Goal: Download file/media

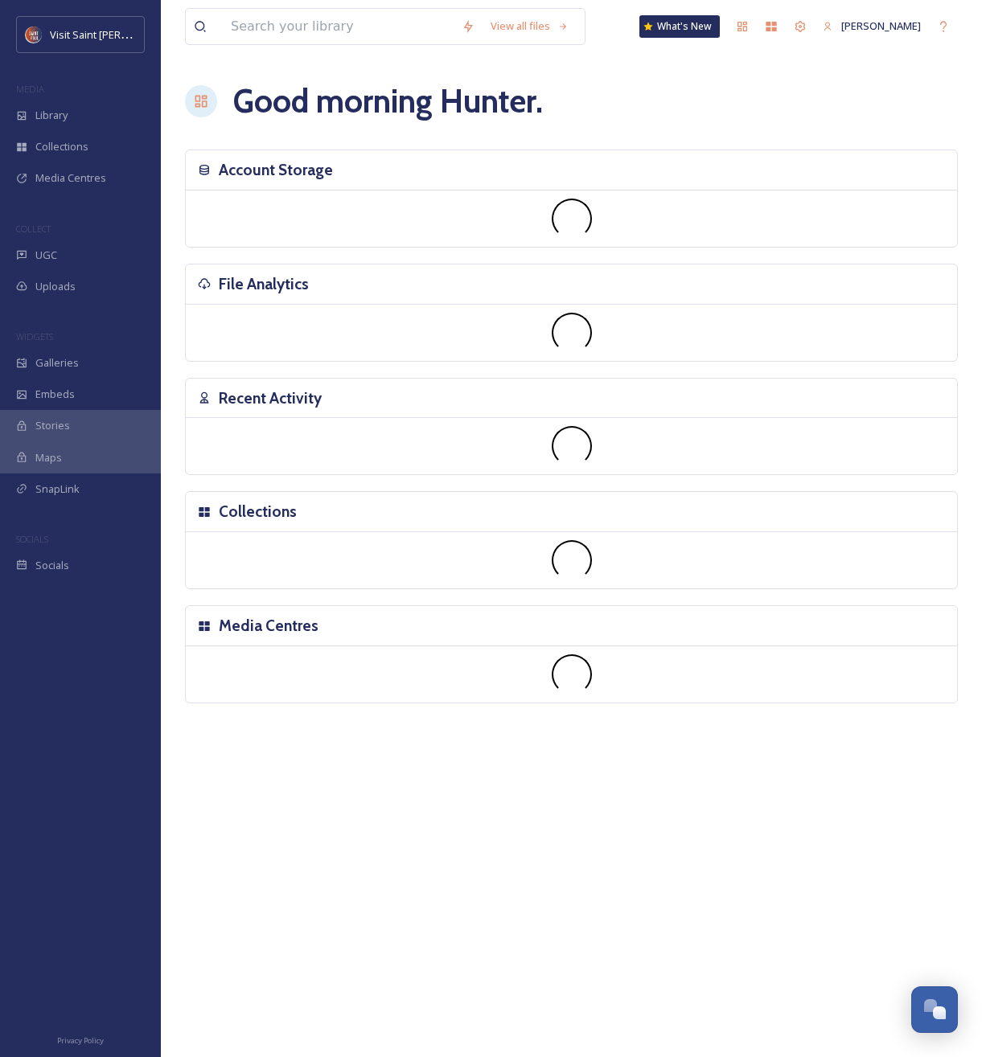
scroll to position [2739, 0]
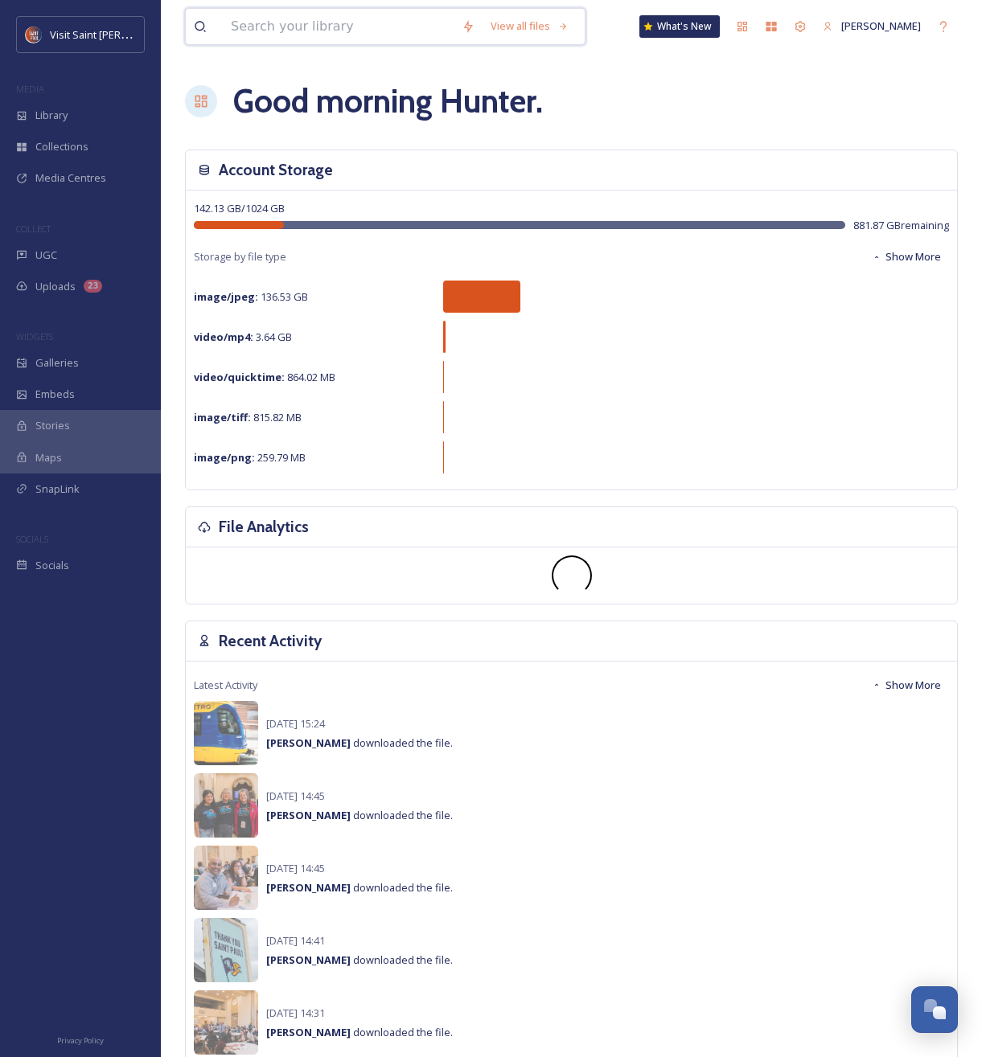
click at [310, 24] on input at bounding box center [338, 26] width 231 height 35
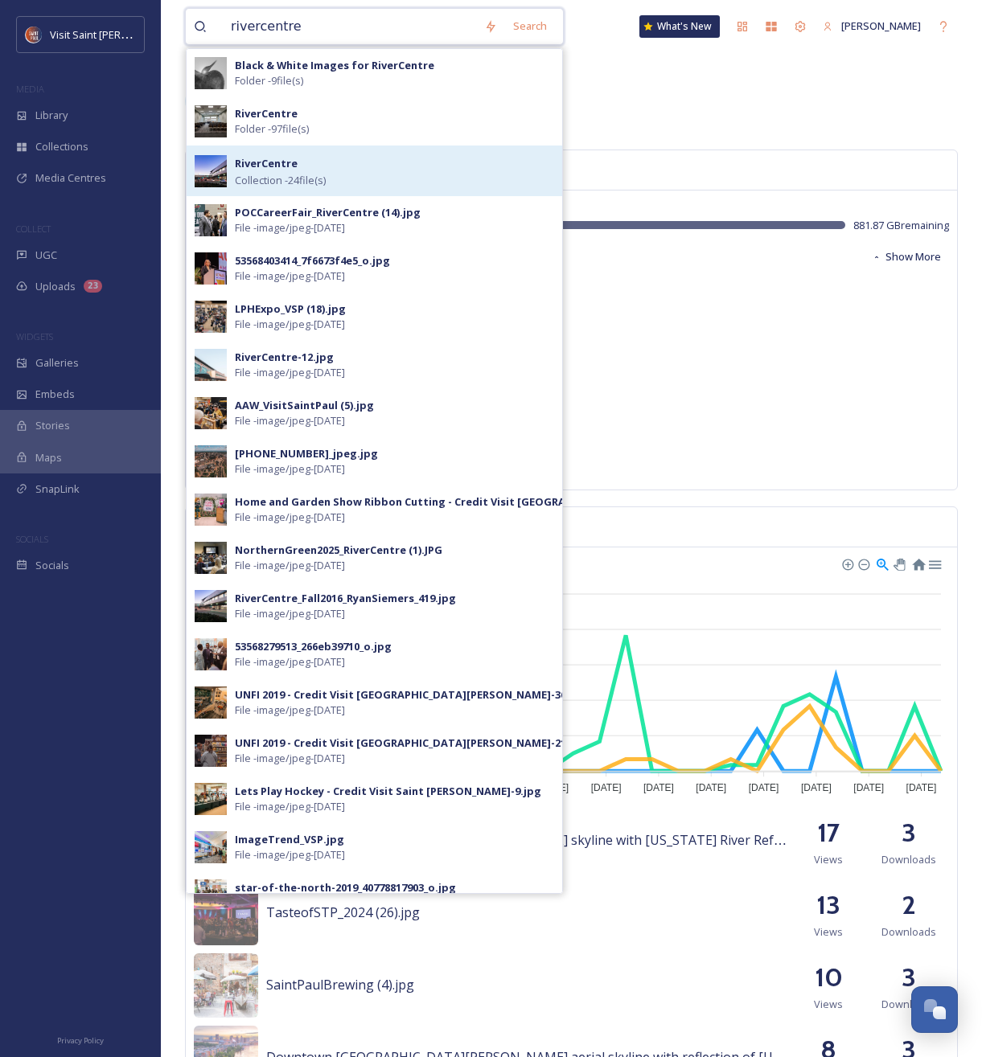
type input "rivercentre"
click at [297, 162] on div "RiverCentre Collection - 24 file(s)" at bounding box center [394, 171] width 319 height 35
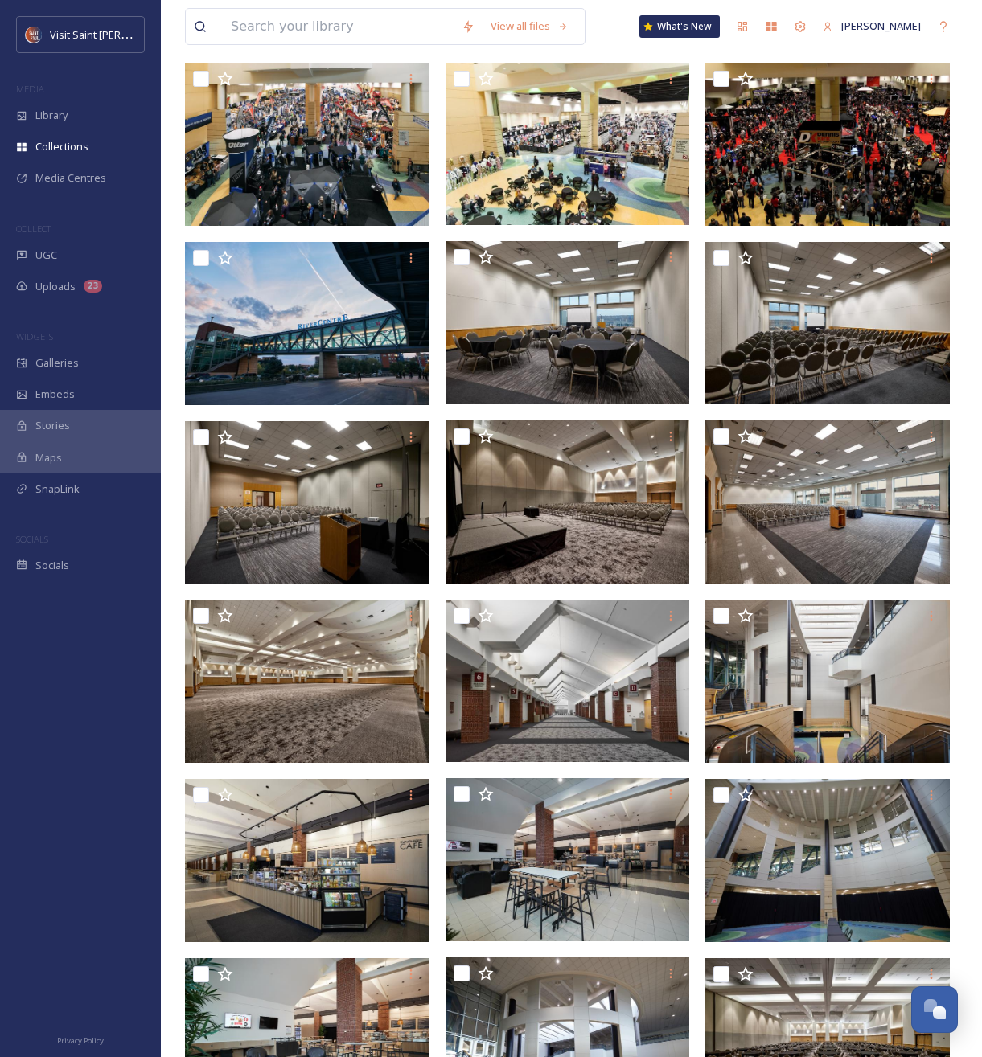
scroll to position [178, 0]
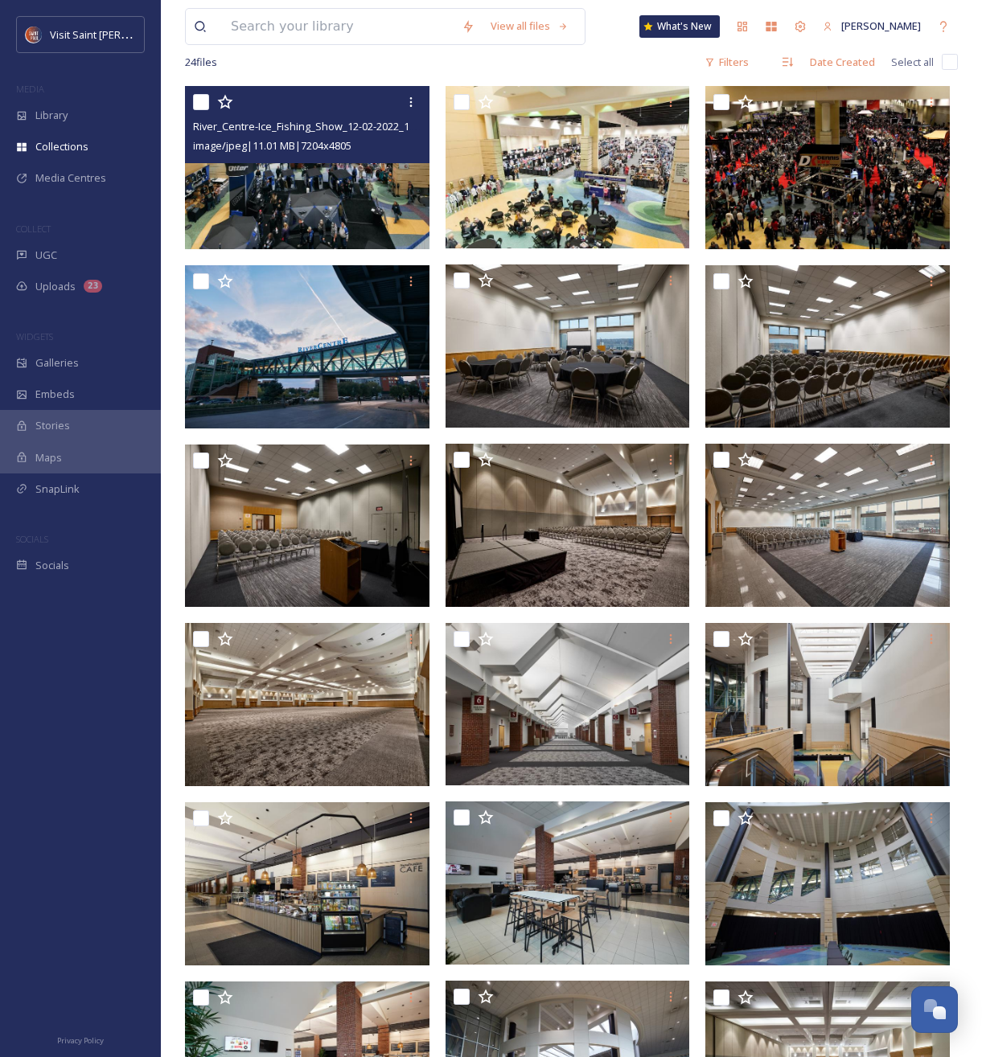
click at [295, 203] on img at bounding box center [307, 167] width 244 height 163
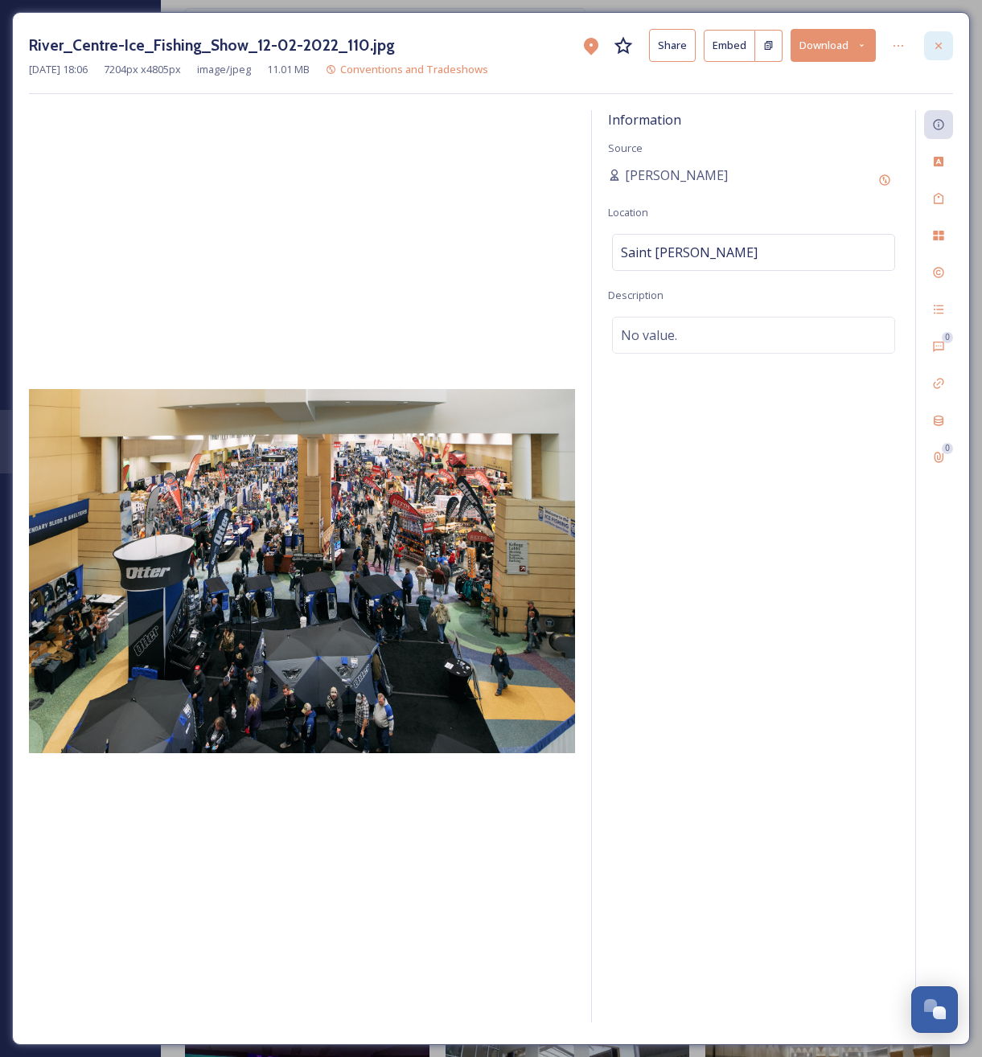
click at [937, 45] on icon at bounding box center [938, 45] width 6 height 6
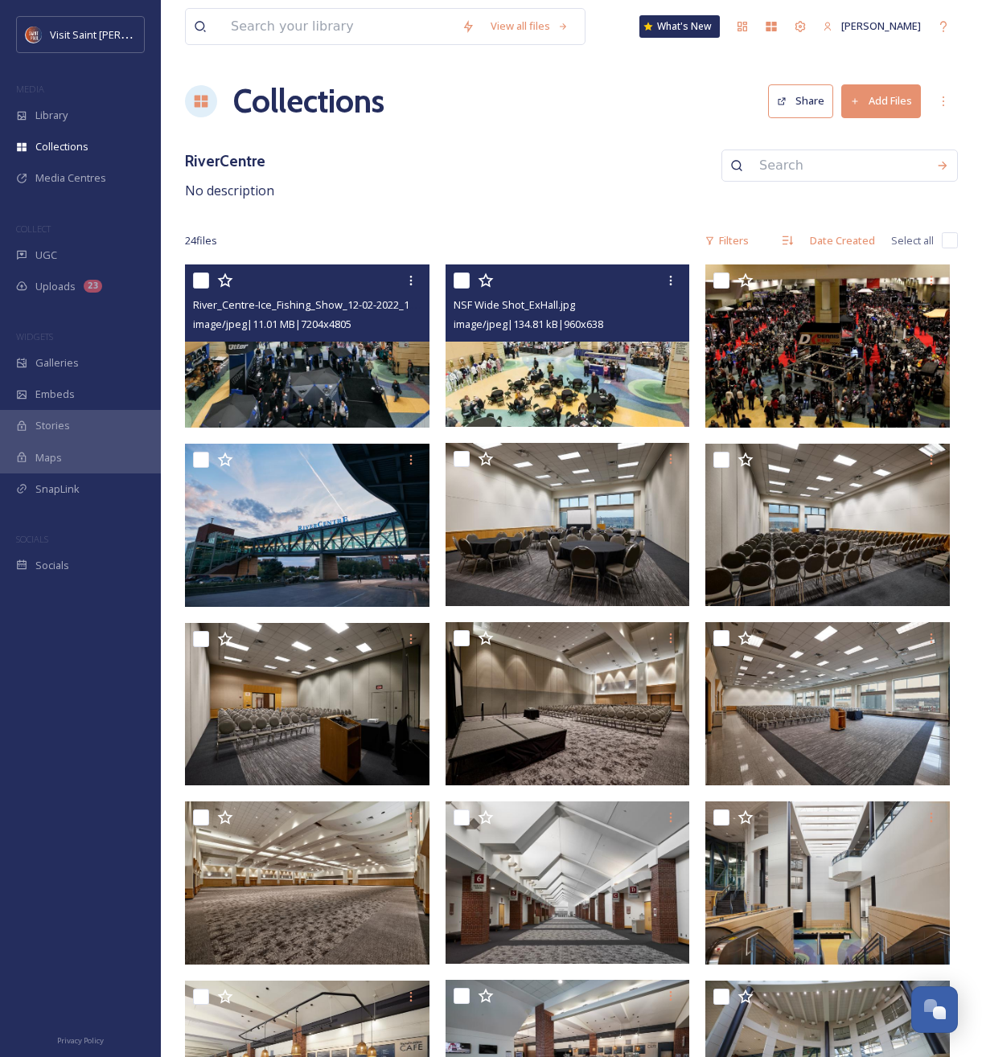
click at [555, 389] on img at bounding box center [567, 346] width 244 height 162
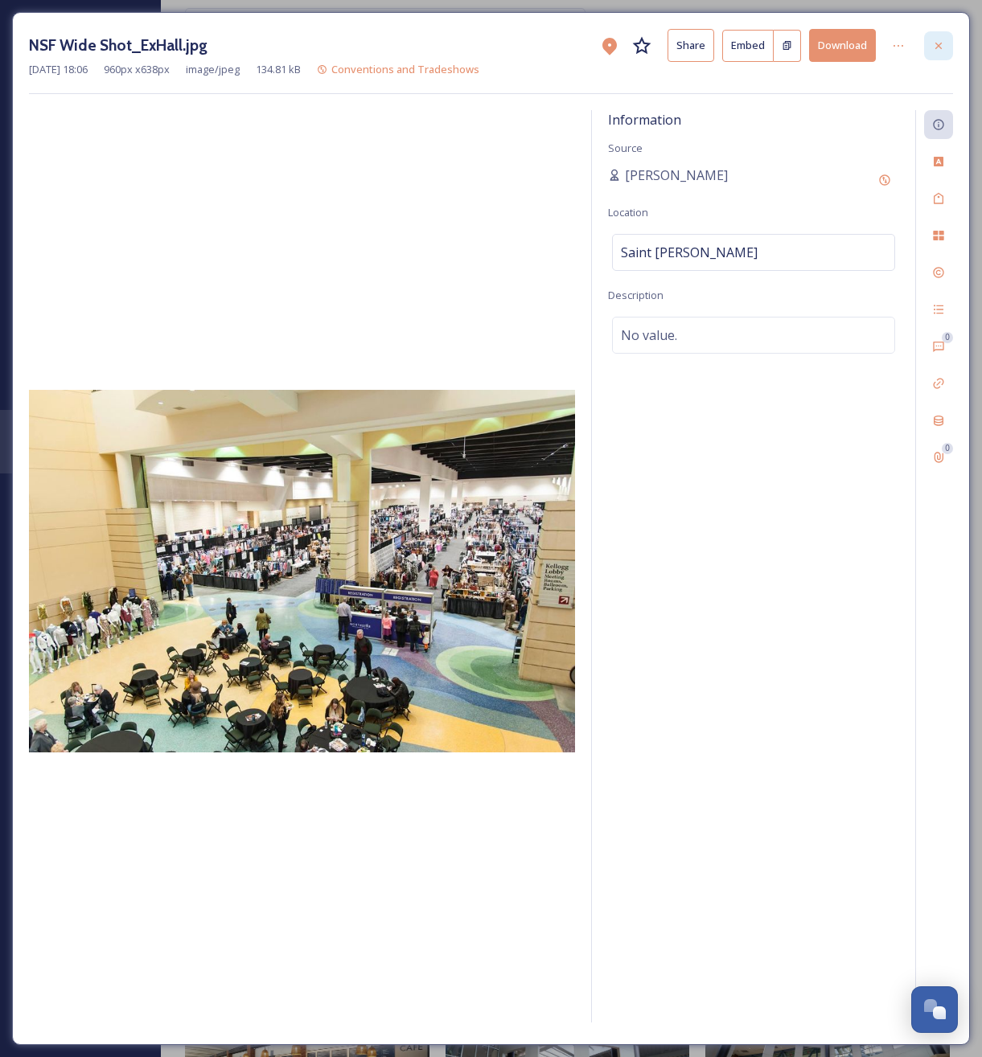
click at [937, 43] on icon at bounding box center [938, 45] width 13 height 13
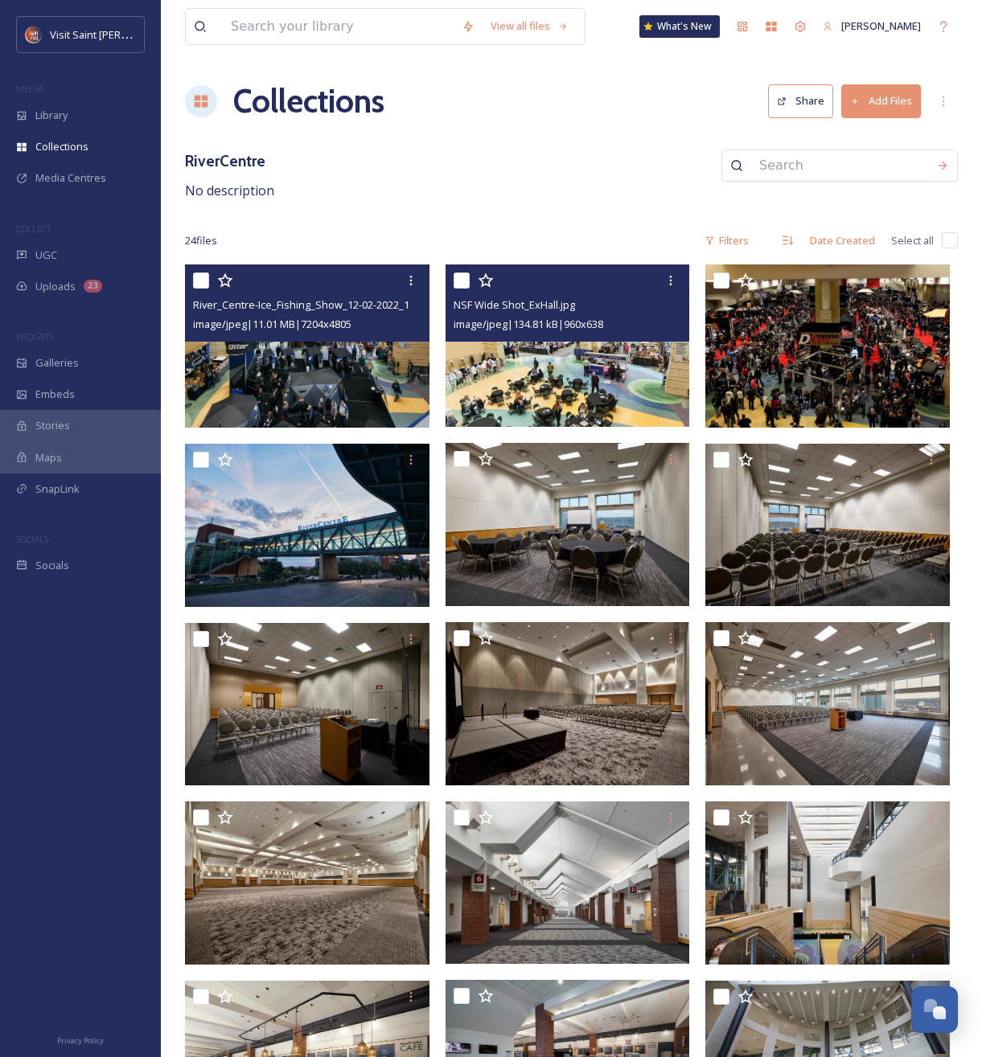
click at [343, 394] on img at bounding box center [307, 346] width 244 height 163
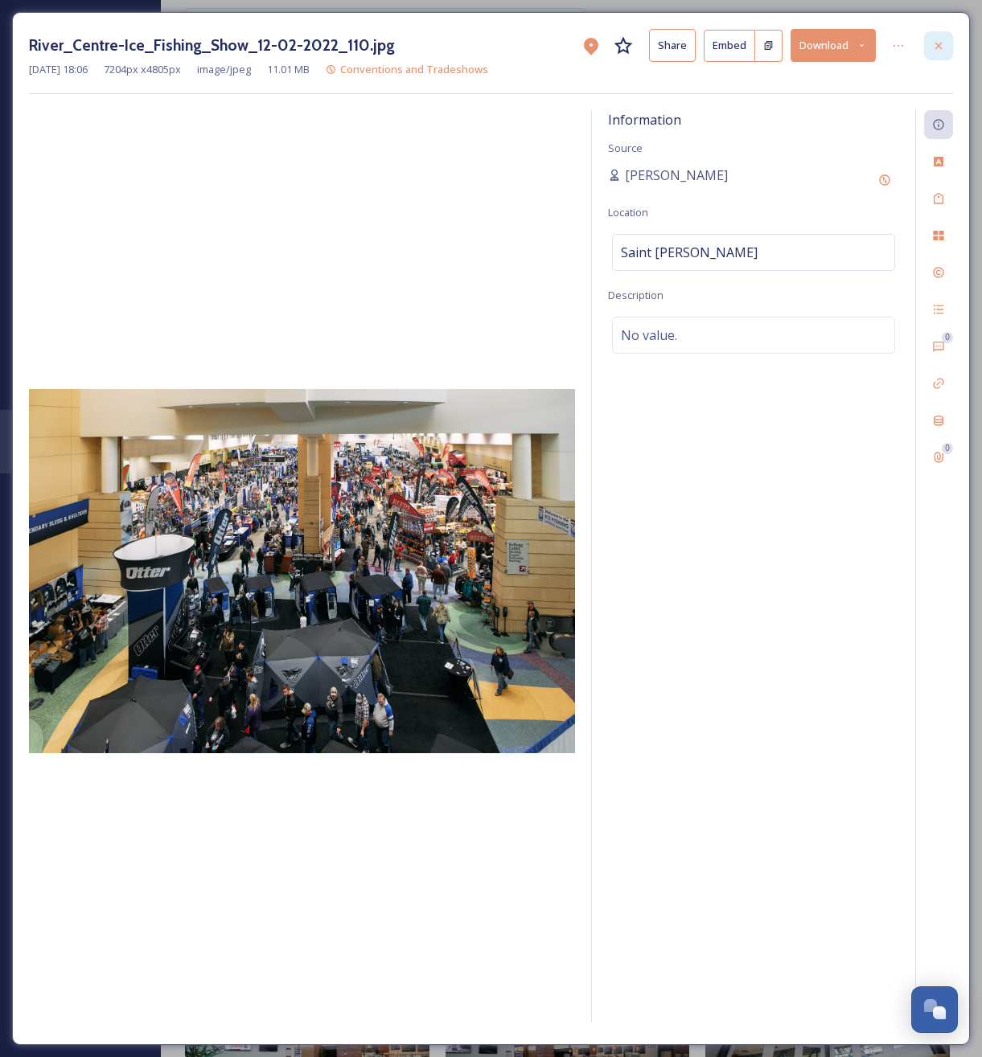
click at [923, 53] on div "River_Centre-Ice_Fishing_Show_12-02-2022_110.jpg Share Embed Download" at bounding box center [491, 45] width 924 height 33
click at [926, 55] on div at bounding box center [938, 45] width 29 height 29
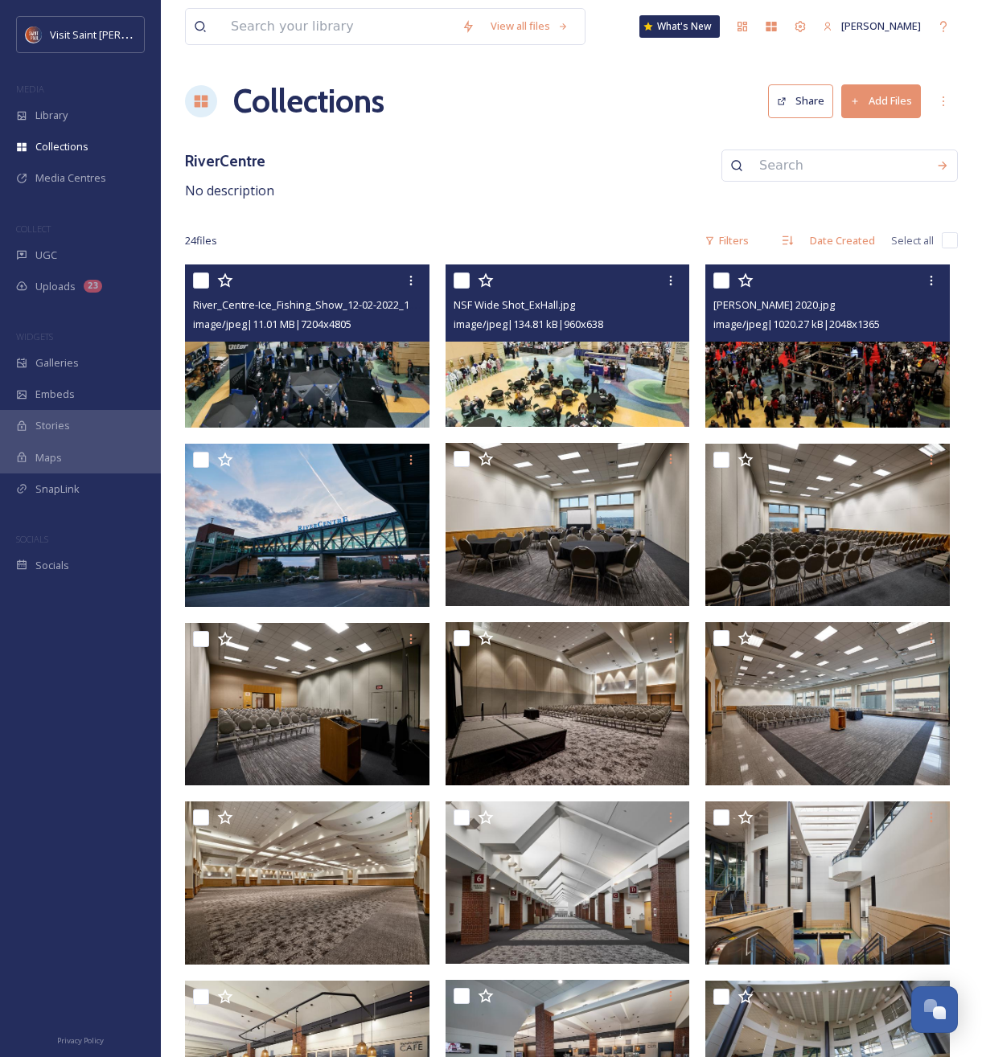
click at [867, 358] on img at bounding box center [827, 346] width 244 height 163
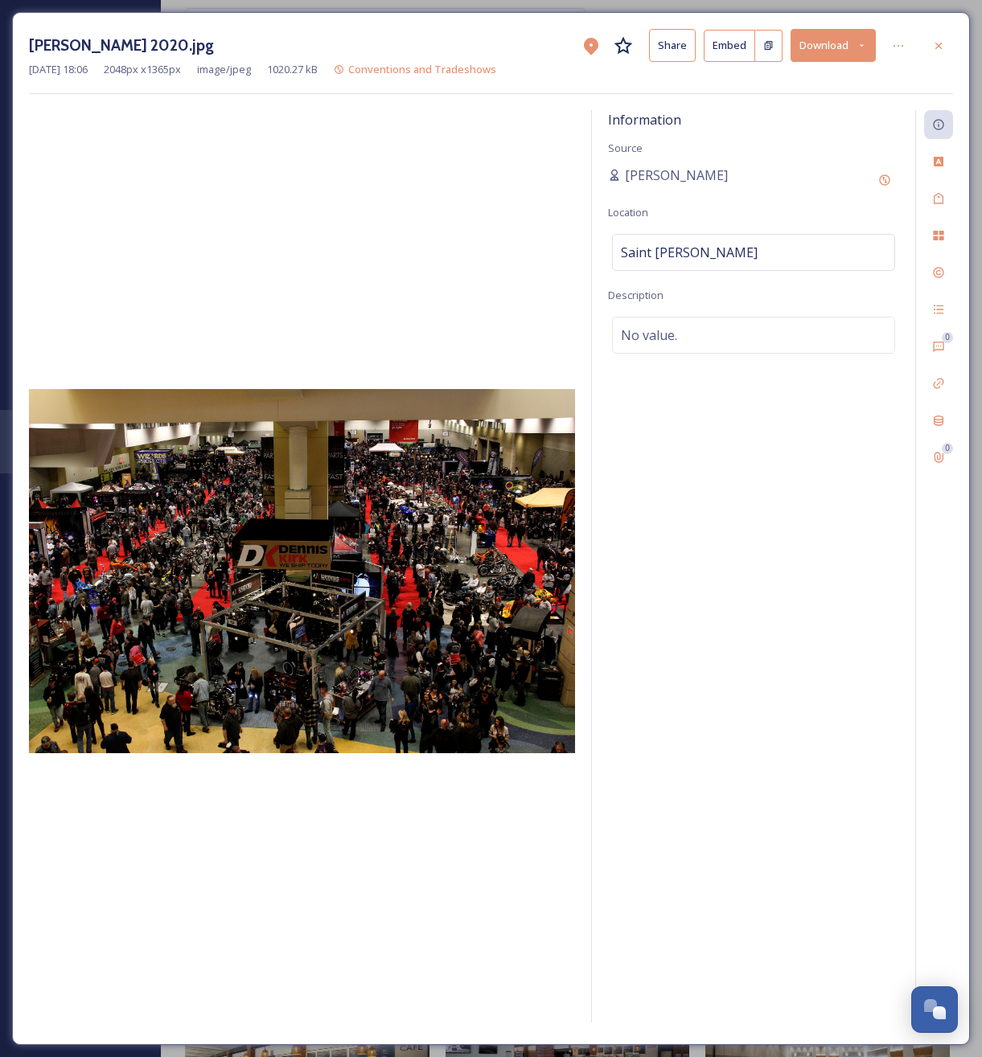
click at [813, 39] on button "Download" at bounding box center [832, 45] width 85 height 33
click at [940, 40] on icon at bounding box center [938, 45] width 13 height 13
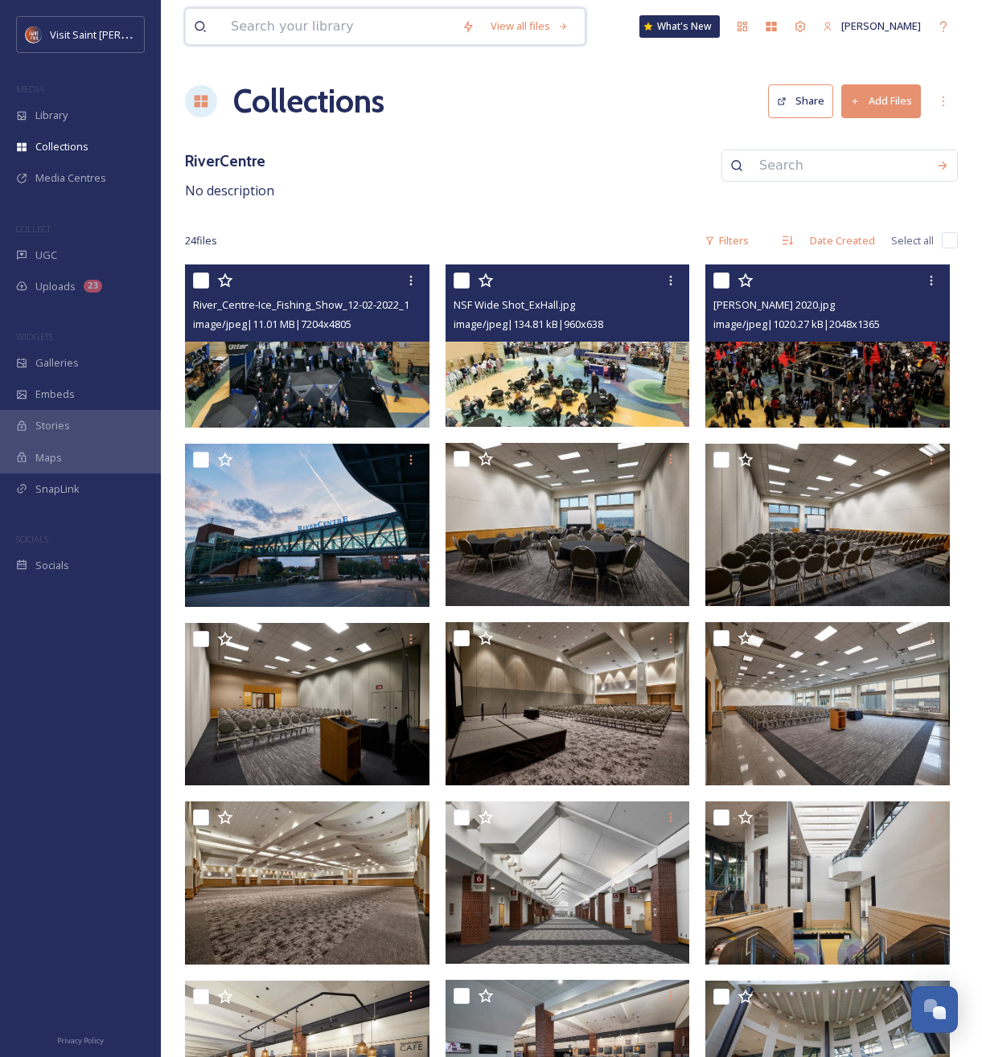
click at [328, 35] on input at bounding box center [338, 26] width 231 height 35
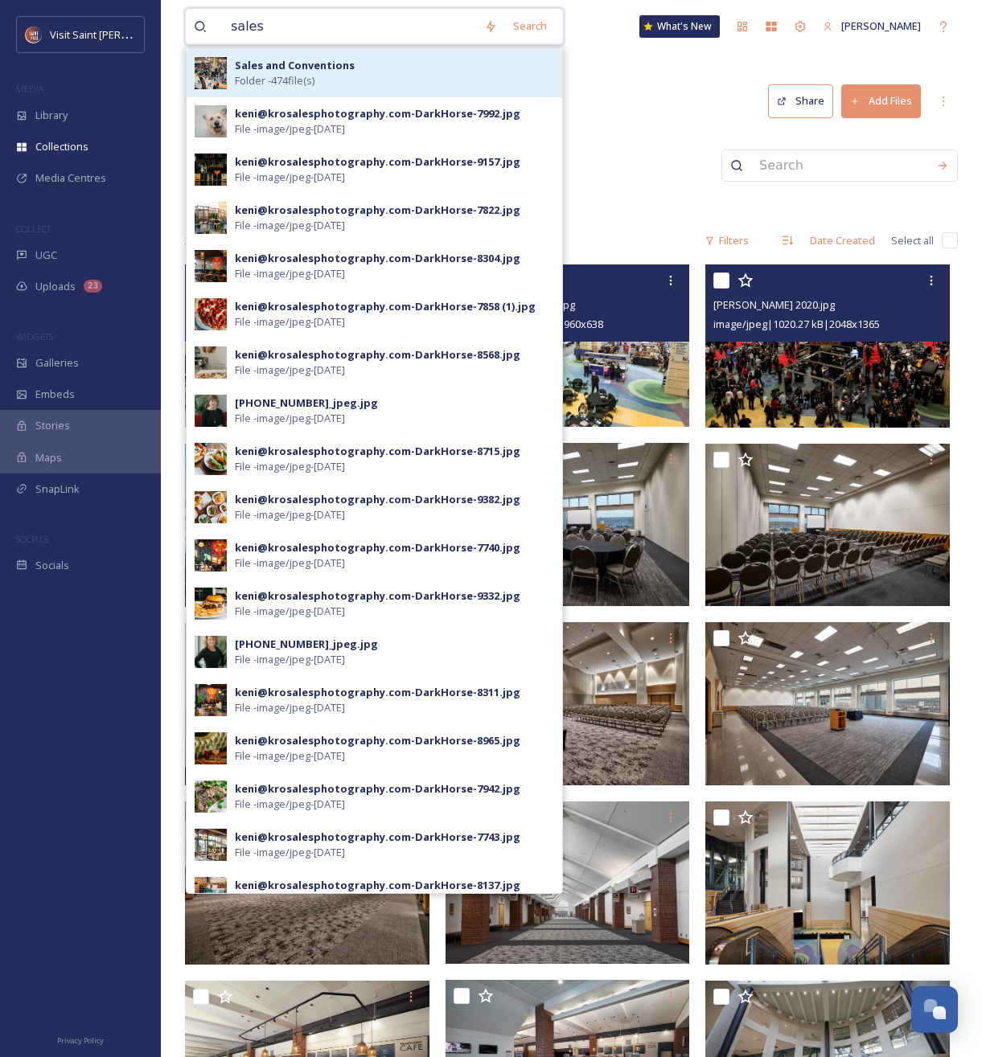
type input "sales"
click at [330, 75] on div "Sales and Conventions Folder - 474 file(s)" at bounding box center [394, 73] width 319 height 31
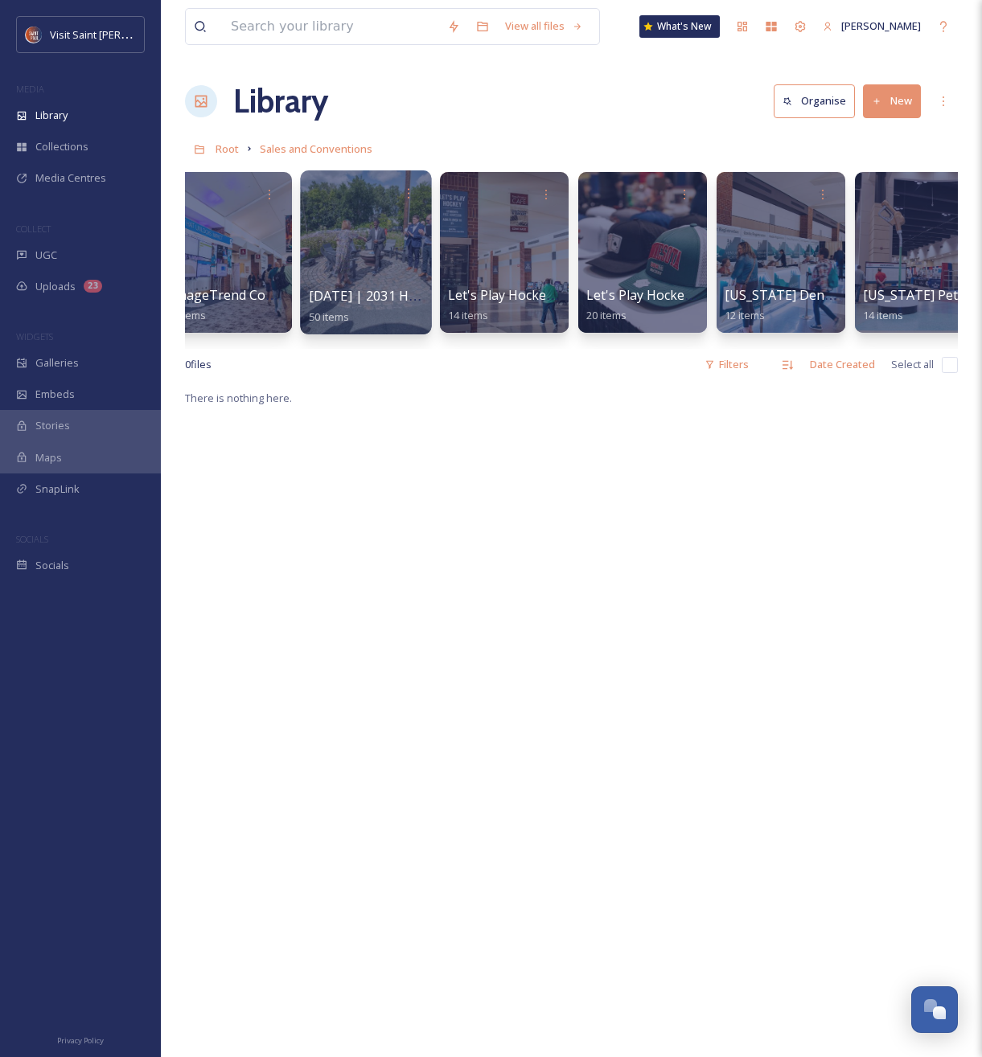
scroll to position [0, 1002]
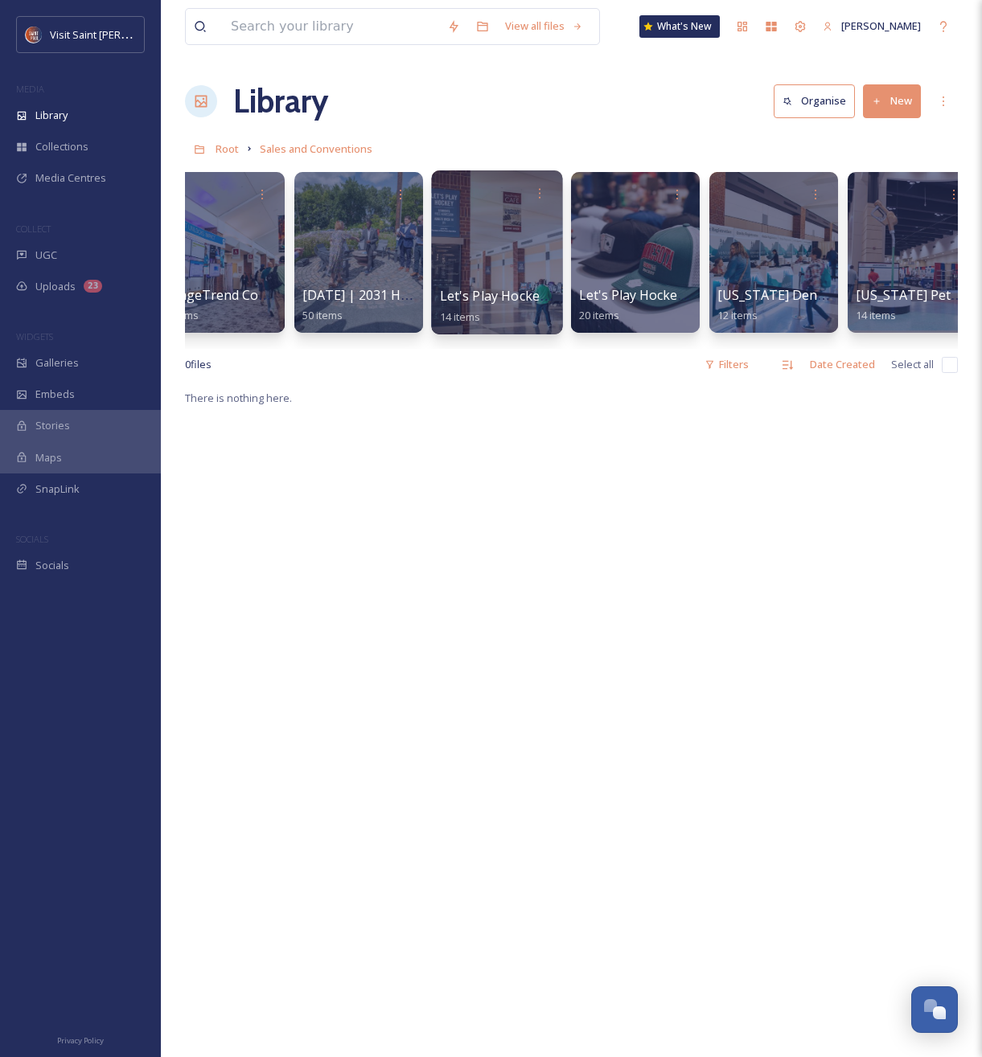
click at [515, 260] on div at bounding box center [496, 252] width 131 height 164
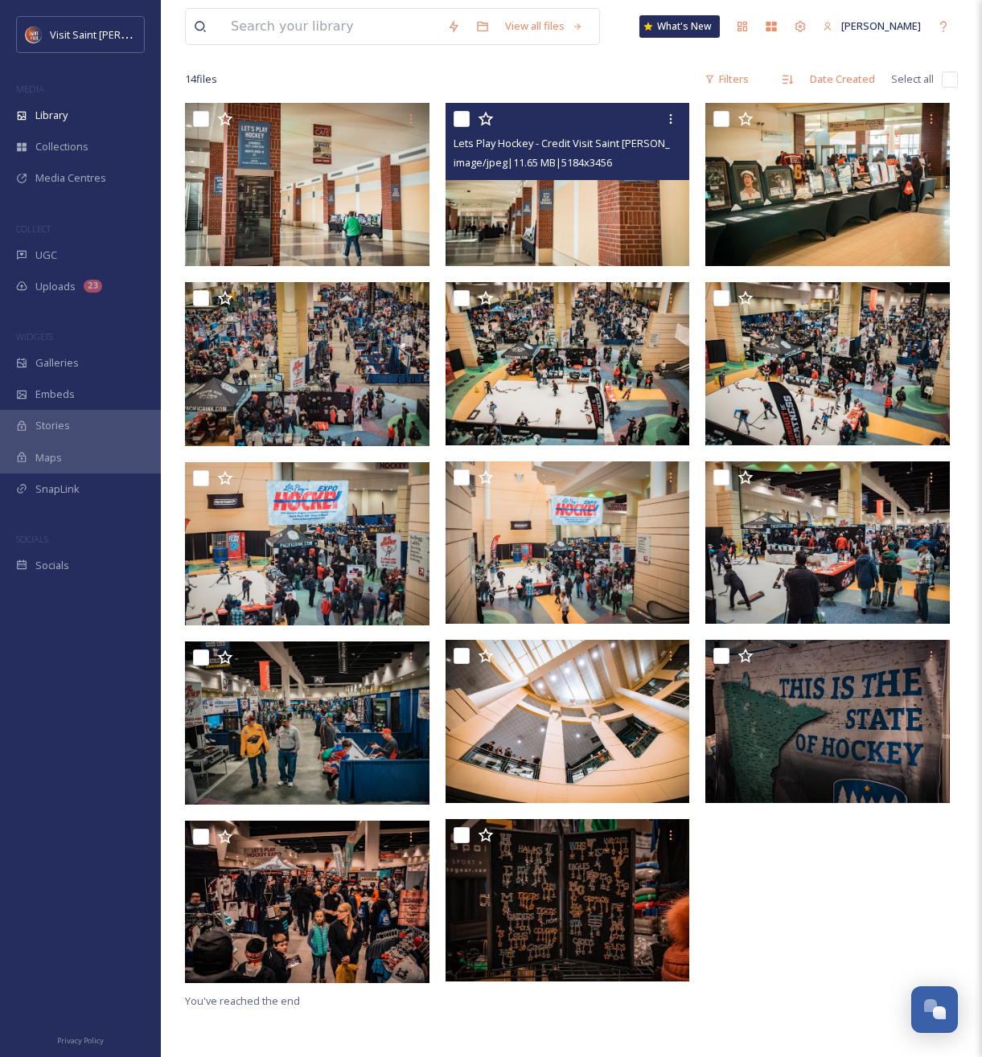
scroll to position [144, 0]
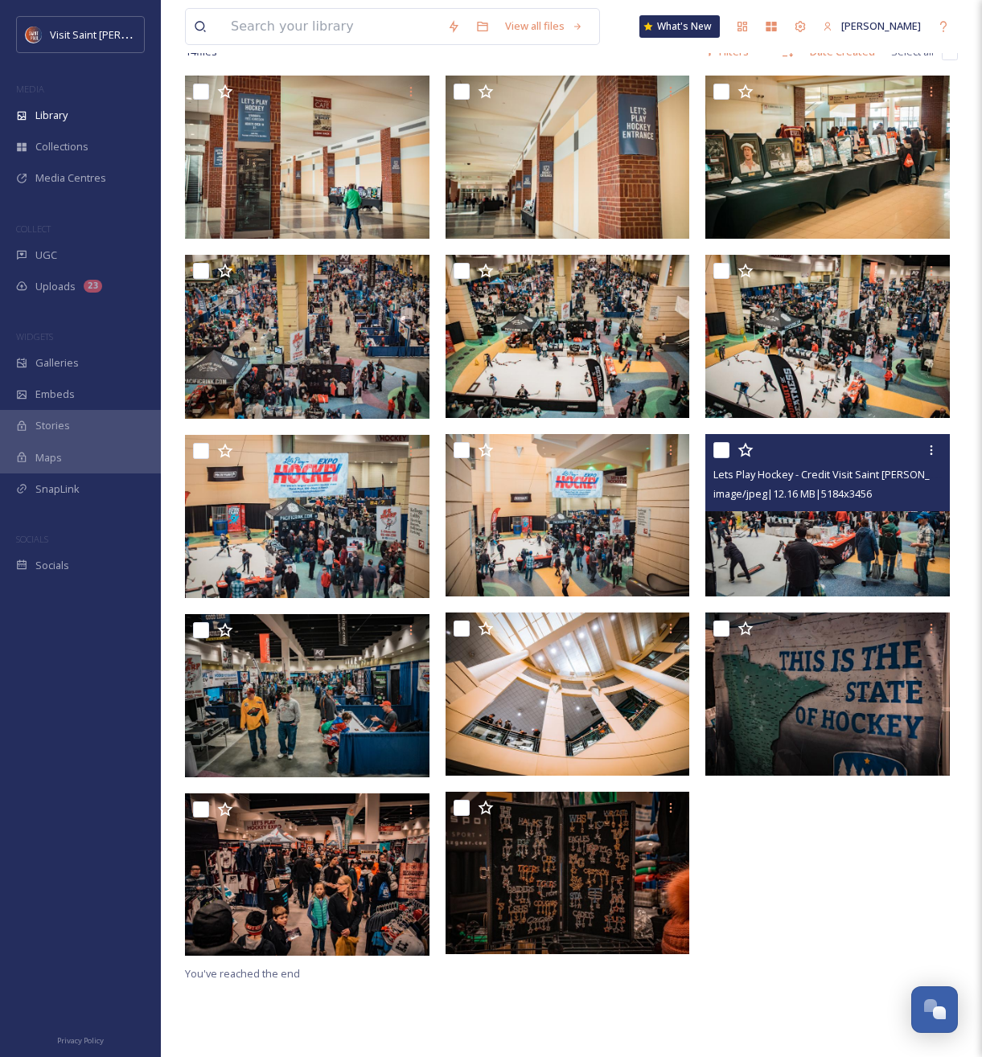
click at [812, 557] on img at bounding box center [827, 514] width 244 height 163
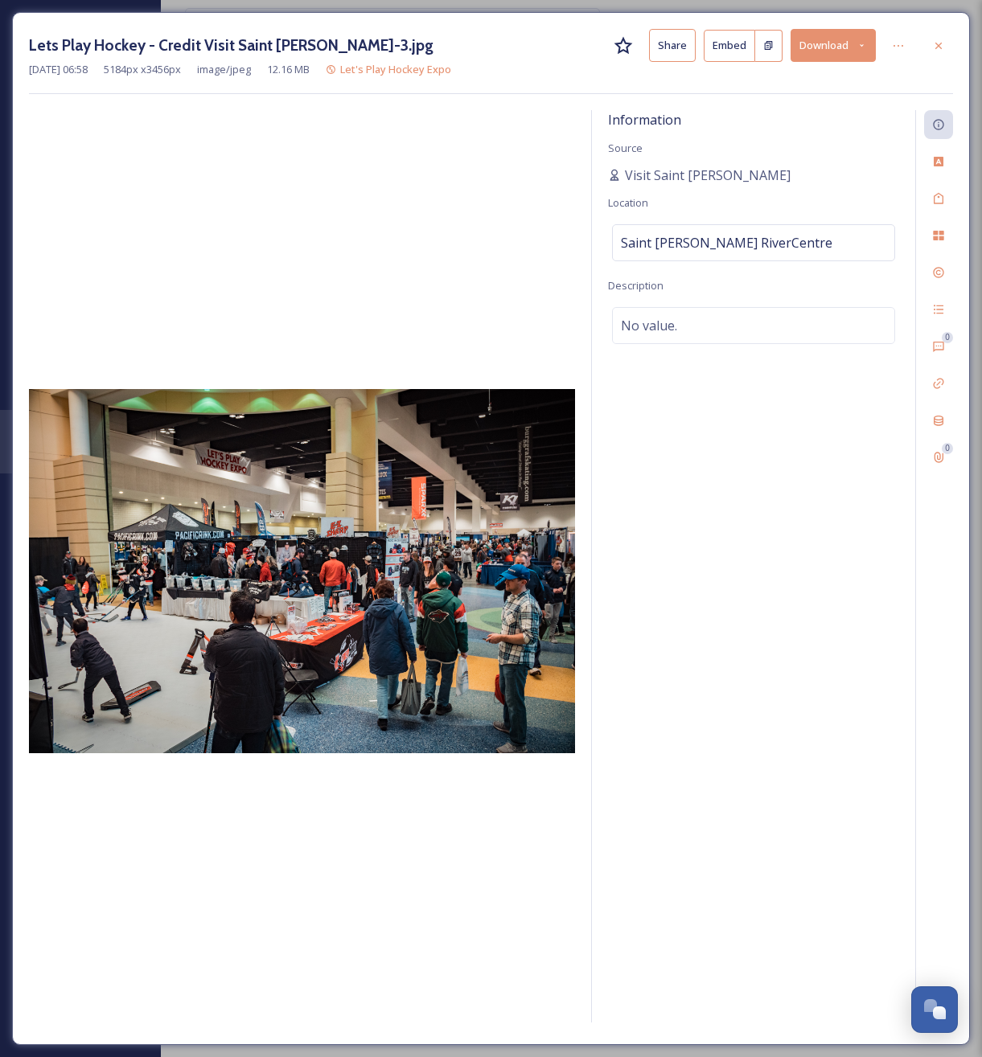
click at [817, 48] on button "Download" at bounding box center [832, 45] width 85 height 33
click at [808, 123] on div "Download Large (2000 x 1333)" at bounding box center [791, 113] width 168 height 31
click at [933, 40] on icon at bounding box center [938, 45] width 13 height 13
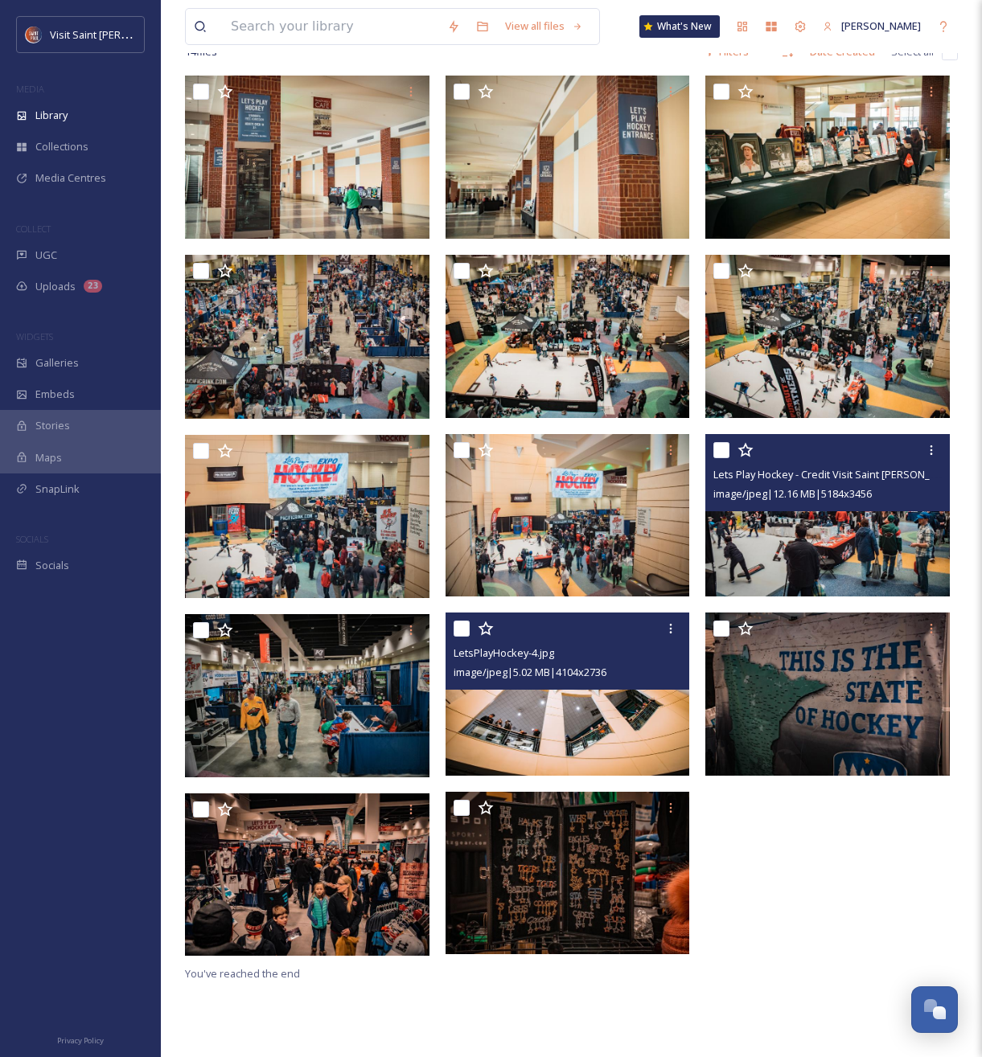
click at [528, 720] on img at bounding box center [567, 694] width 244 height 163
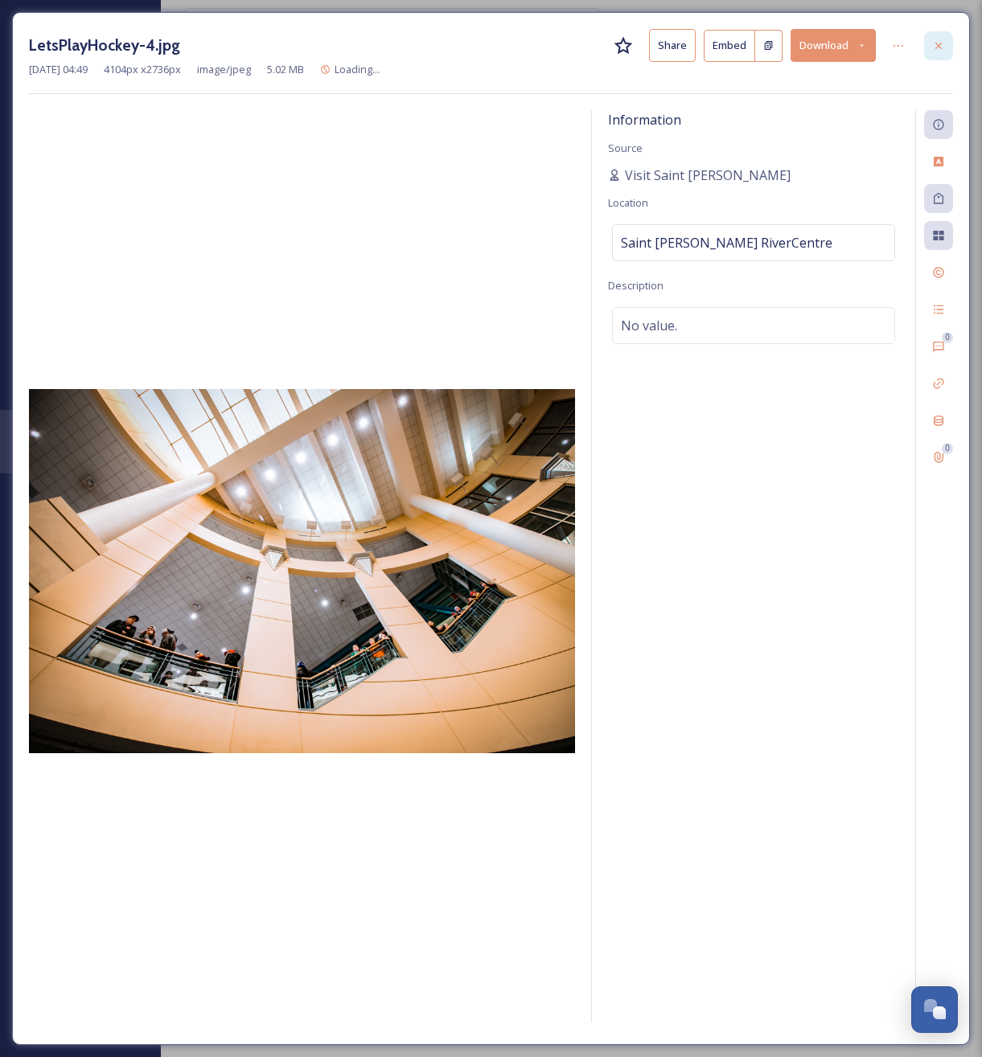
click at [932, 44] on icon at bounding box center [938, 45] width 13 height 13
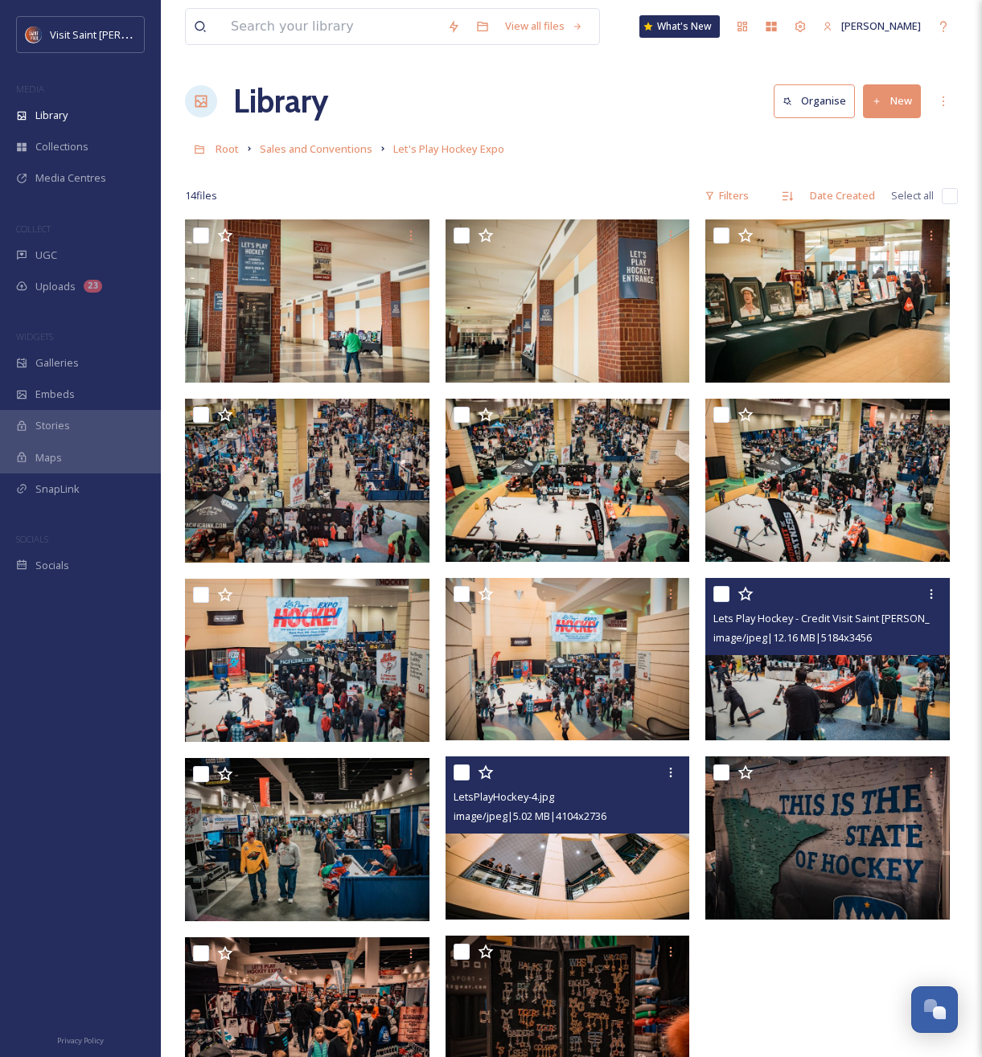
click at [535, 161] on div "Root Sales and Conventions Let's Play Hockey Expo" at bounding box center [571, 148] width 773 height 31
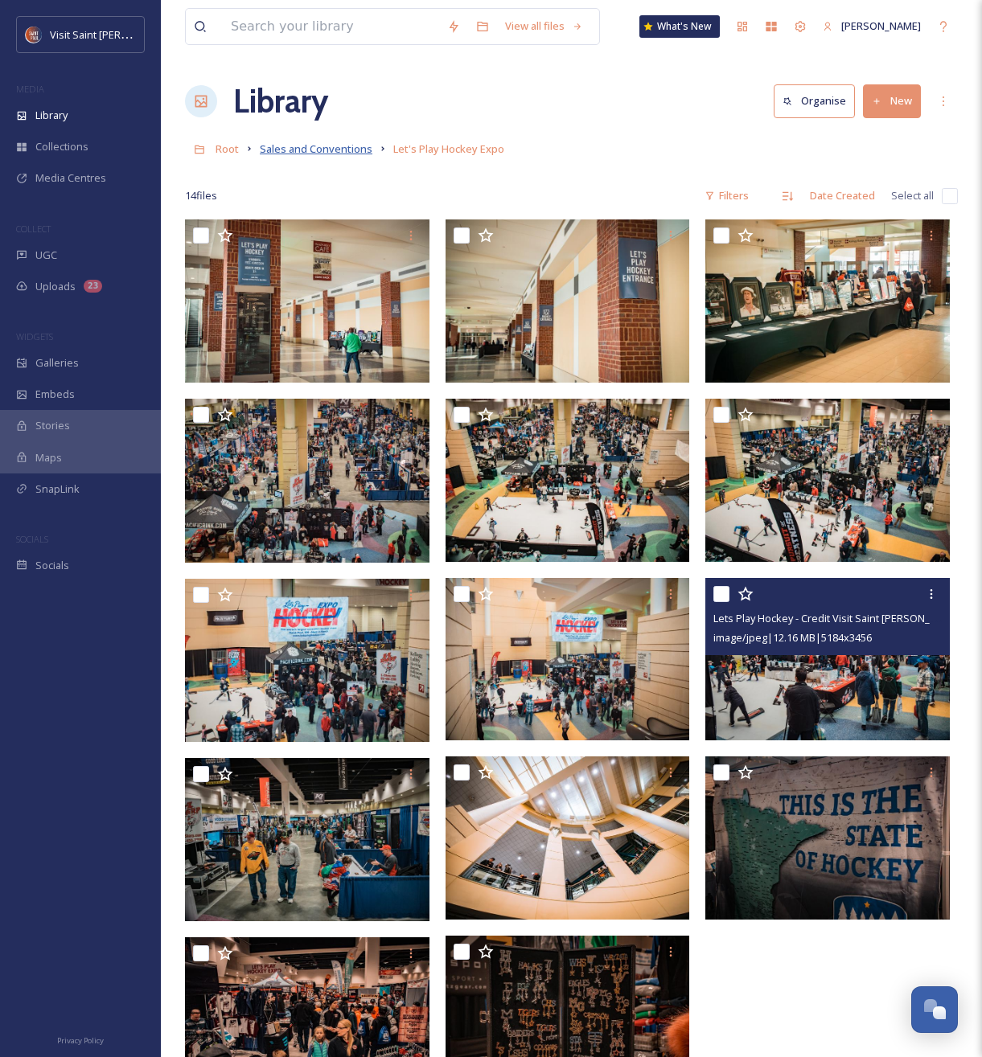
click at [343, 153] on span "Sales and Conventions" at bounding box center [316, 148] width 113 height 14
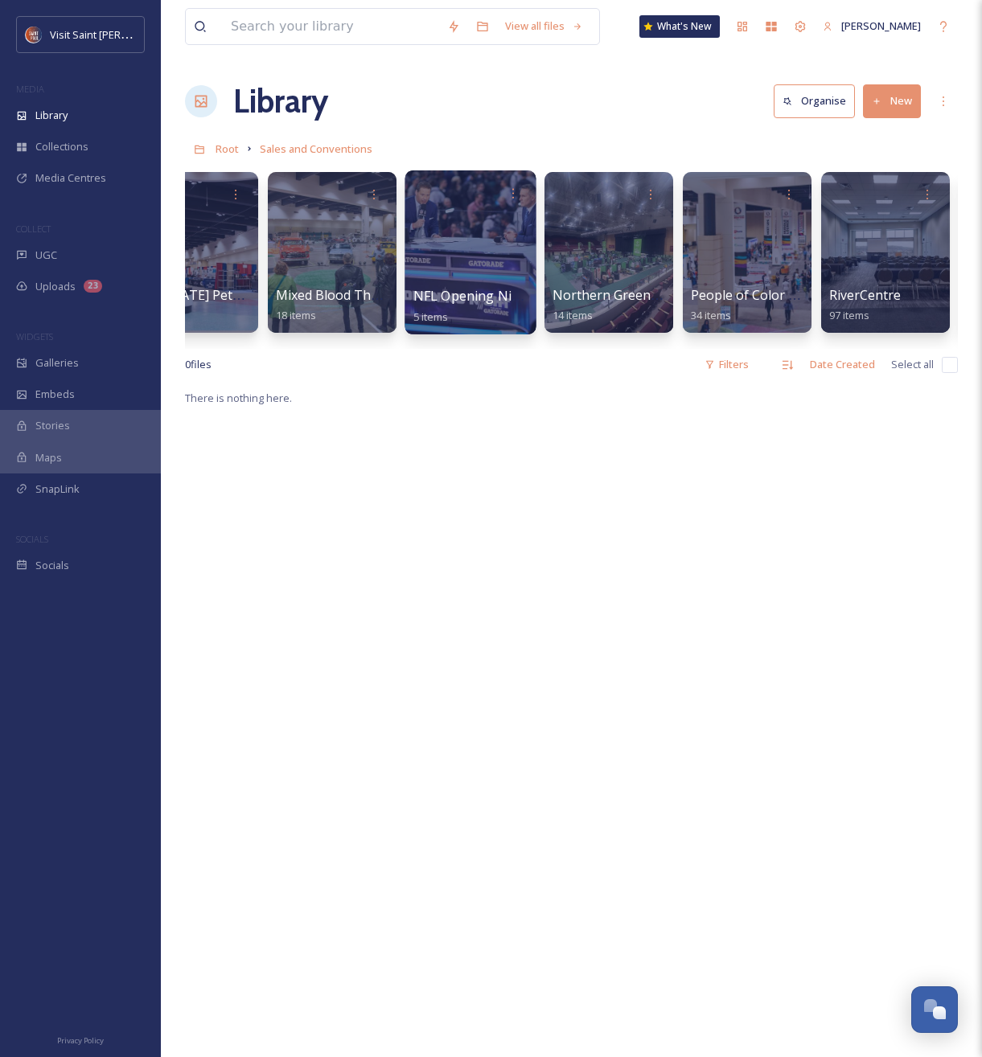
scroll to position [0, 2131]
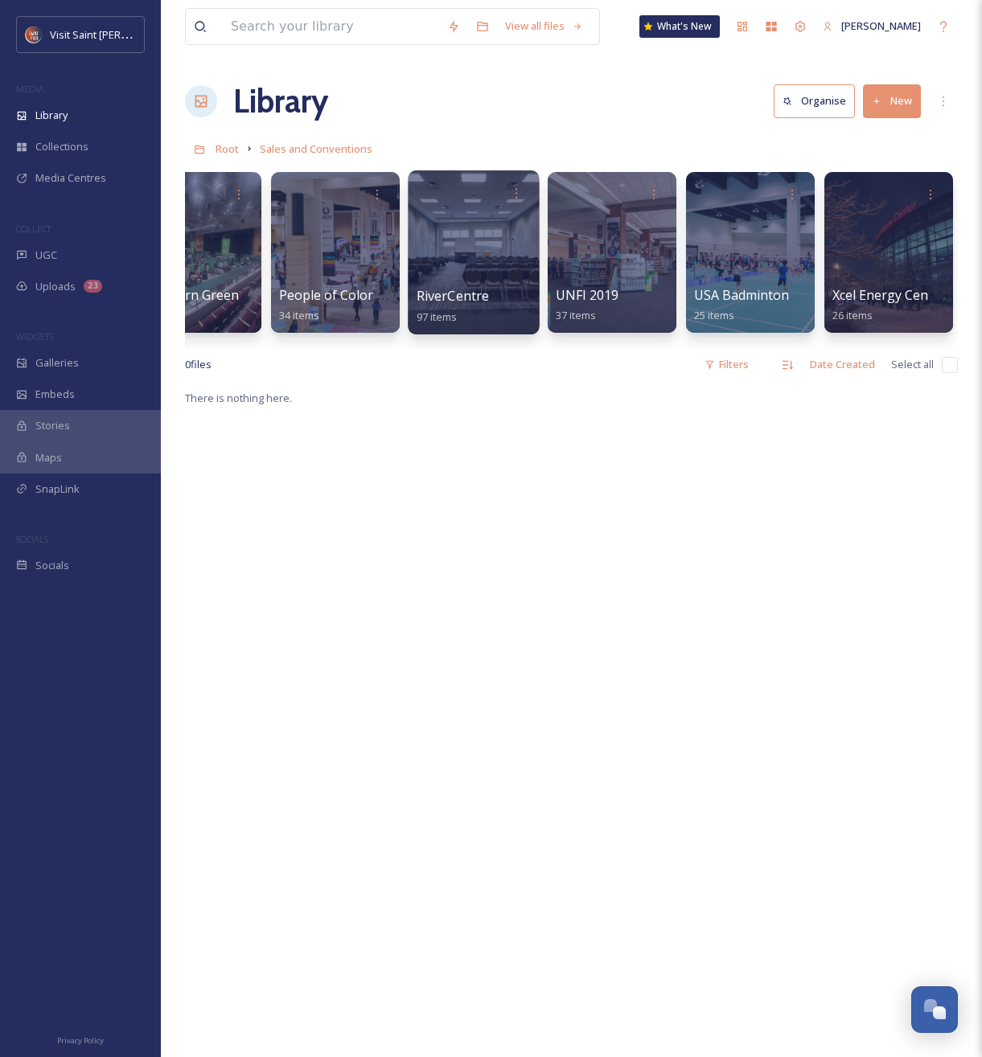
click at [512, 254] on div at bounding box center [473, 252] width 131 height 164
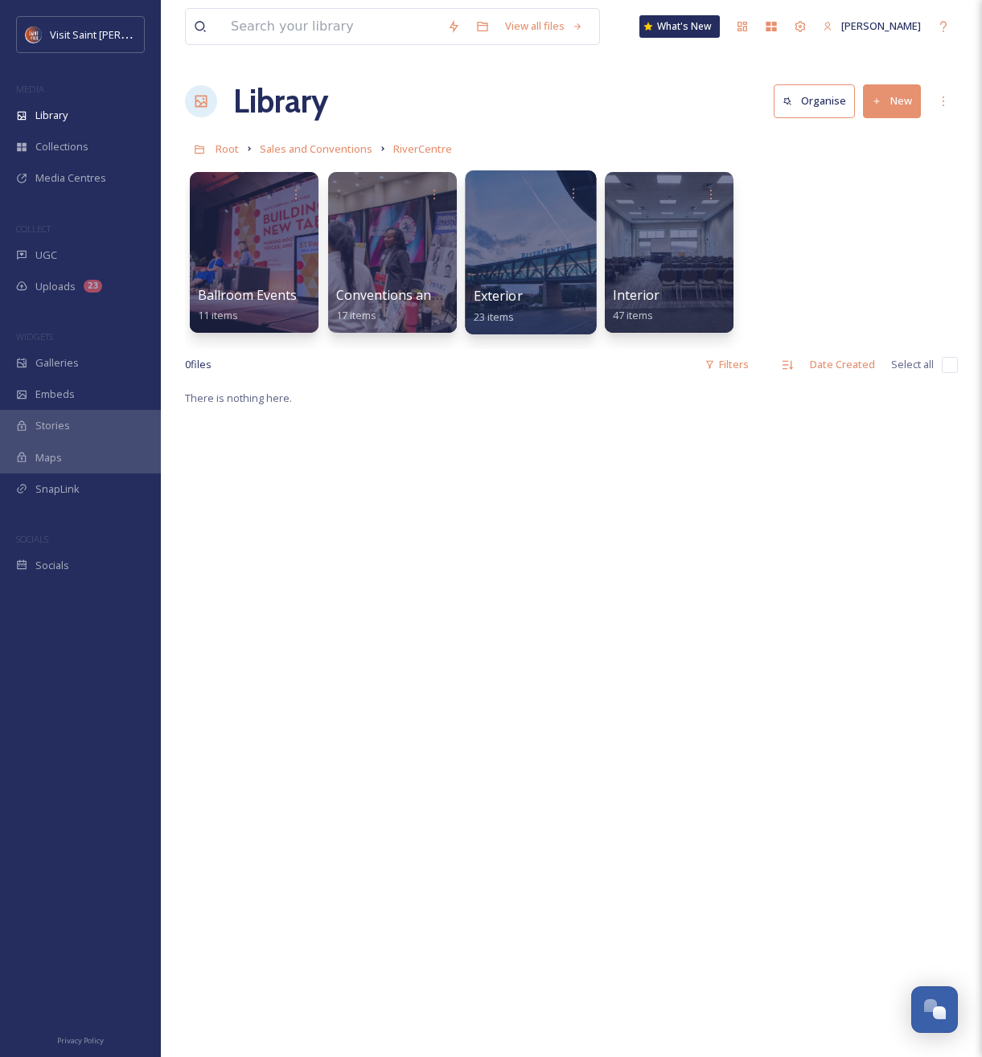
click at [538, 267] on div at bounding box center [530, 252] width 131 height 164
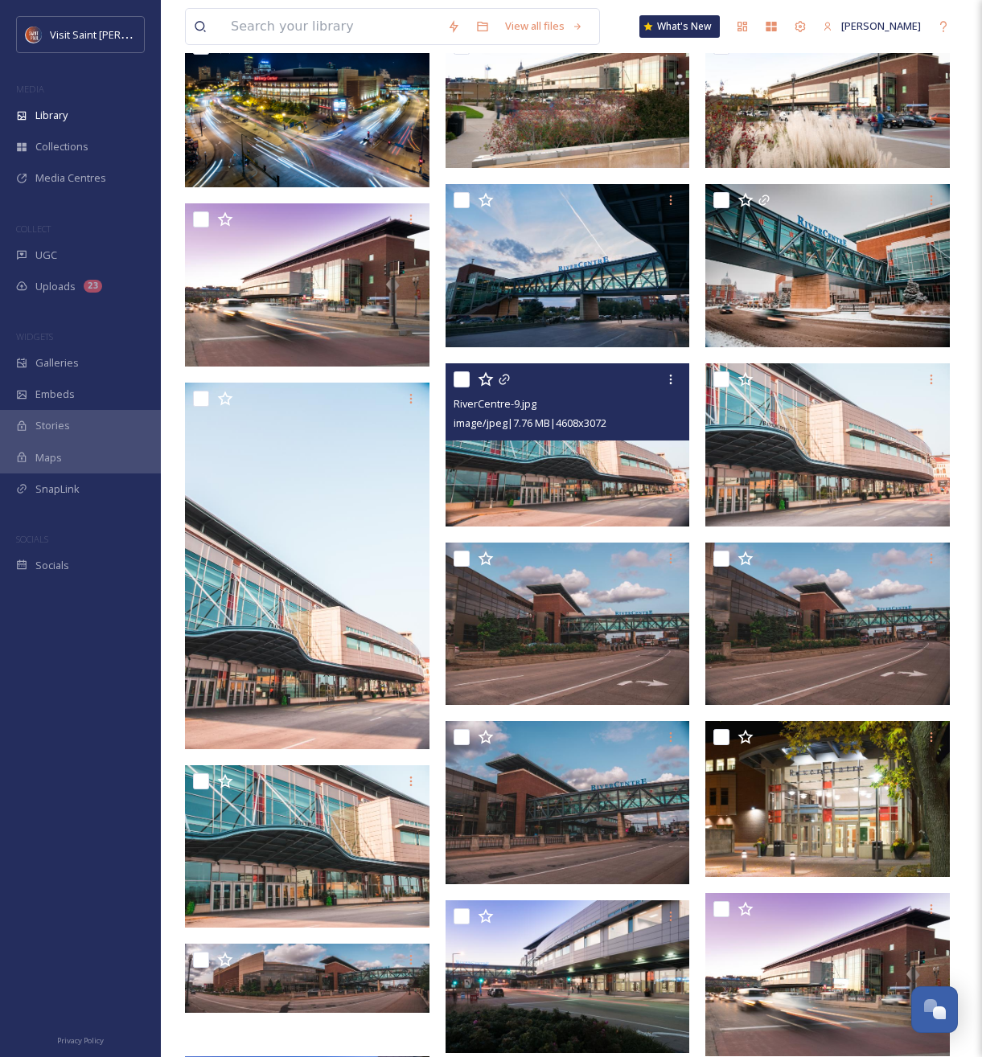
scroll to position [454, 0]
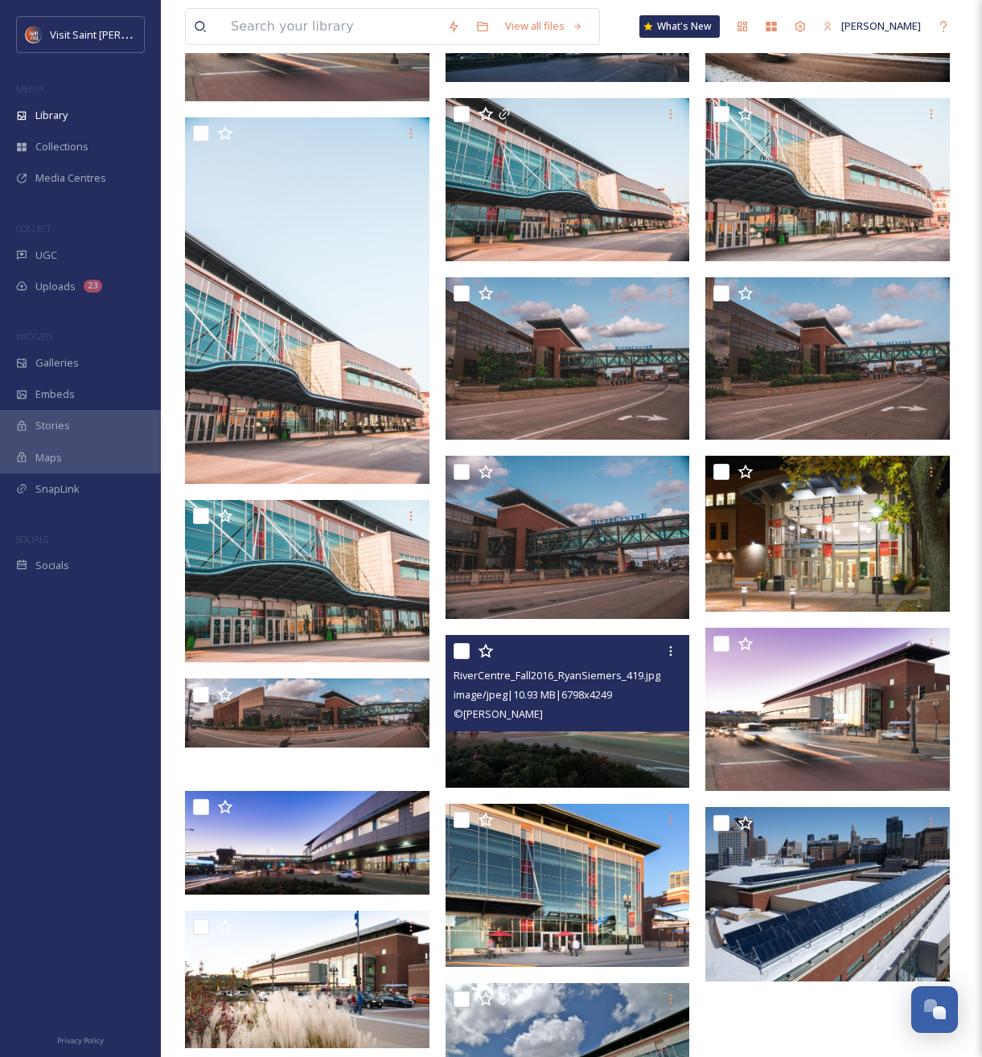
click at [571, 751] on img at bounding box center [567, 711] width 244 height 153
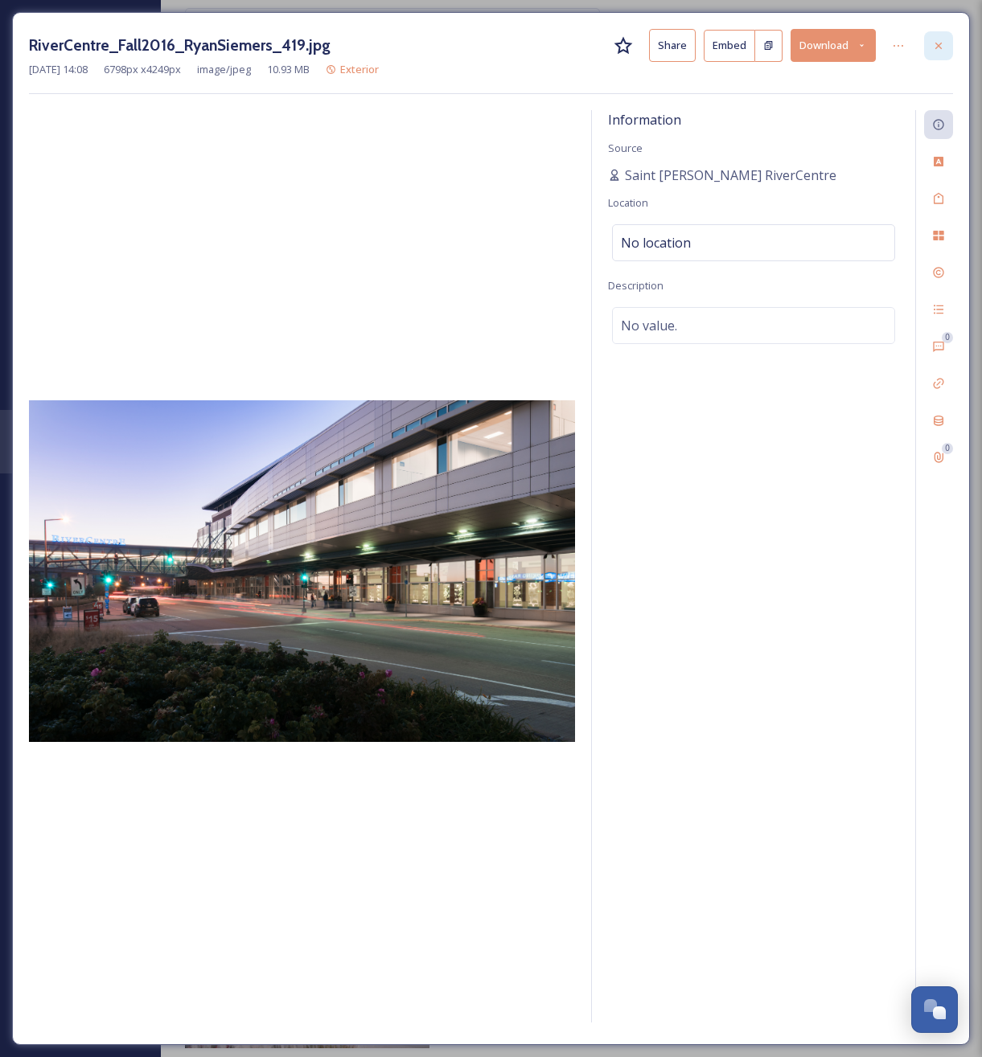
click at [933, 42] on icon at bounding box center [938, 45] width 13 height 13
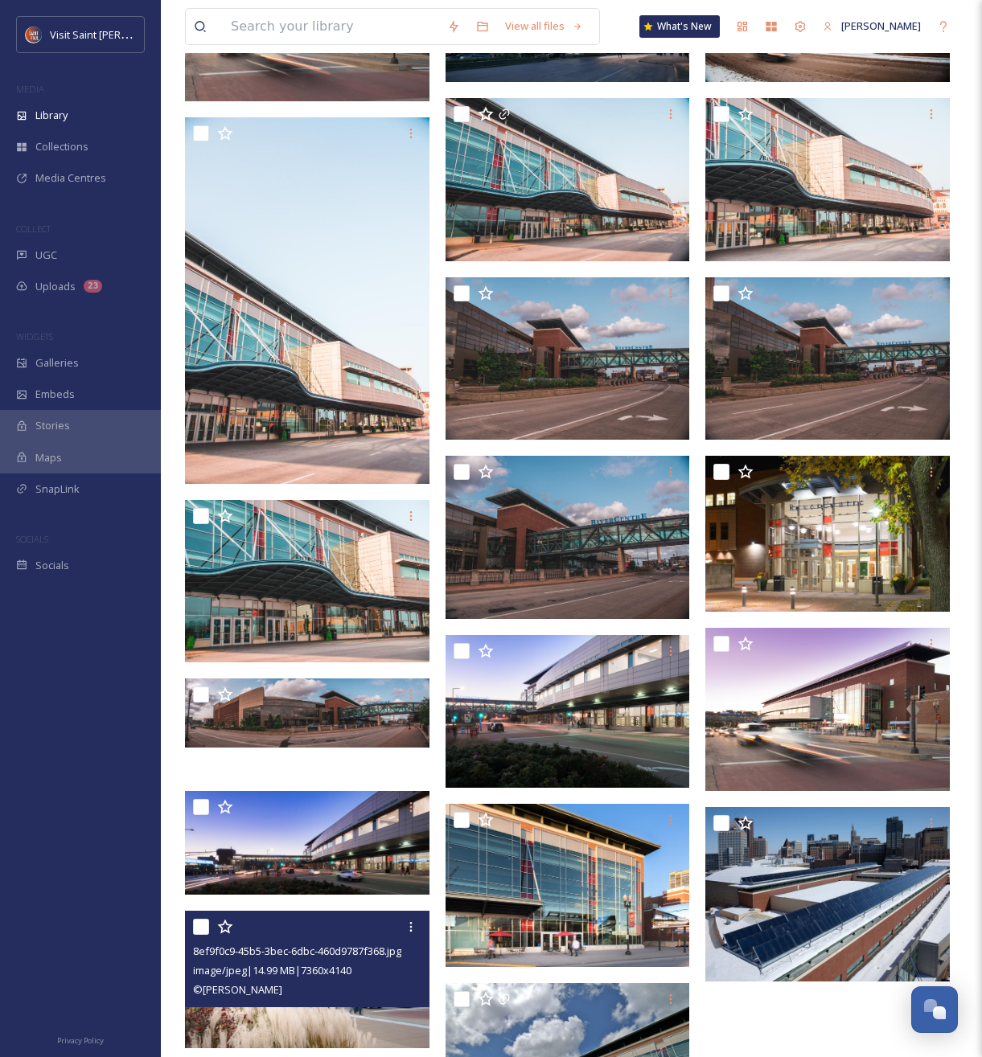
click at [296, 1019] on img at bounding box center [307, 979] width 244 height 137
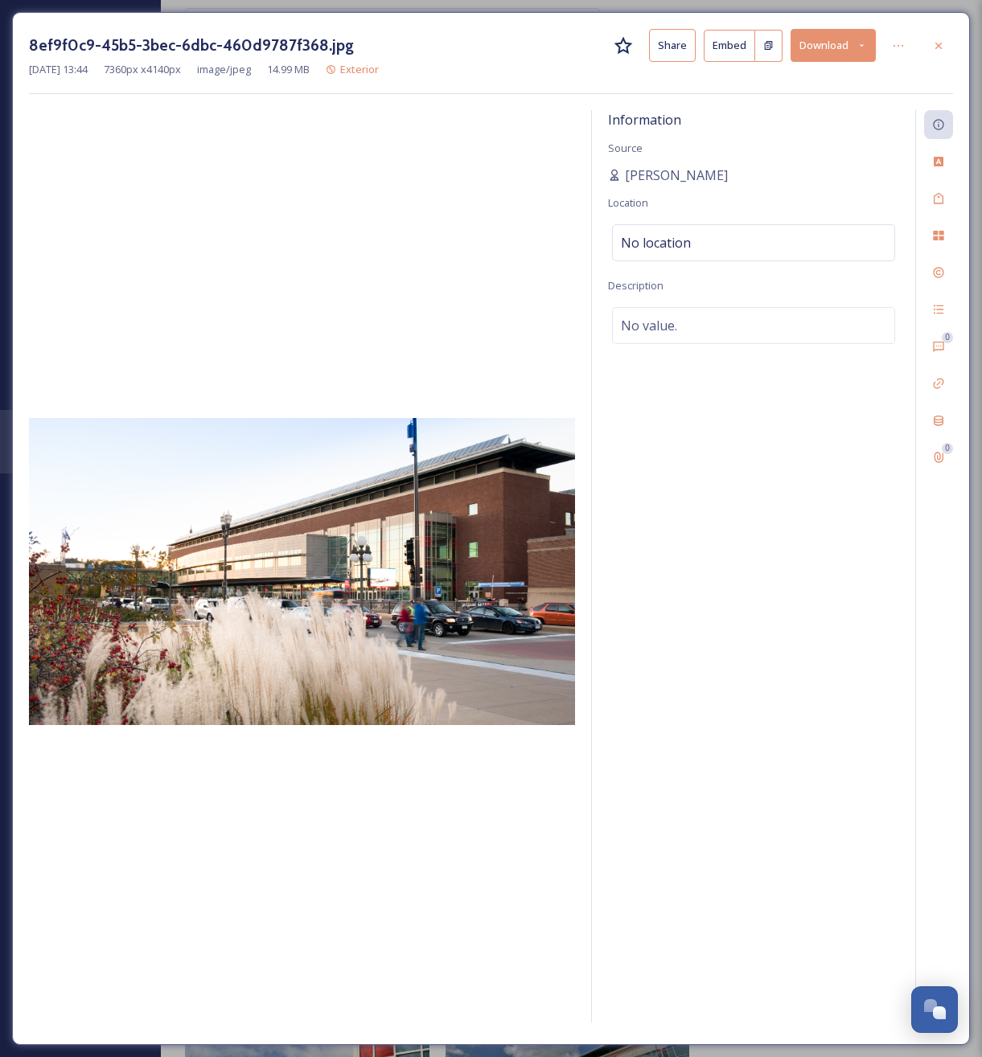
click at [826, 39] on button "Download" at bounding box center [832, 45] width 85 height 33
click at [806, 113] on span "Download Large (2000 x 1125)" at bounding box center [785, 113] width 141 height 15
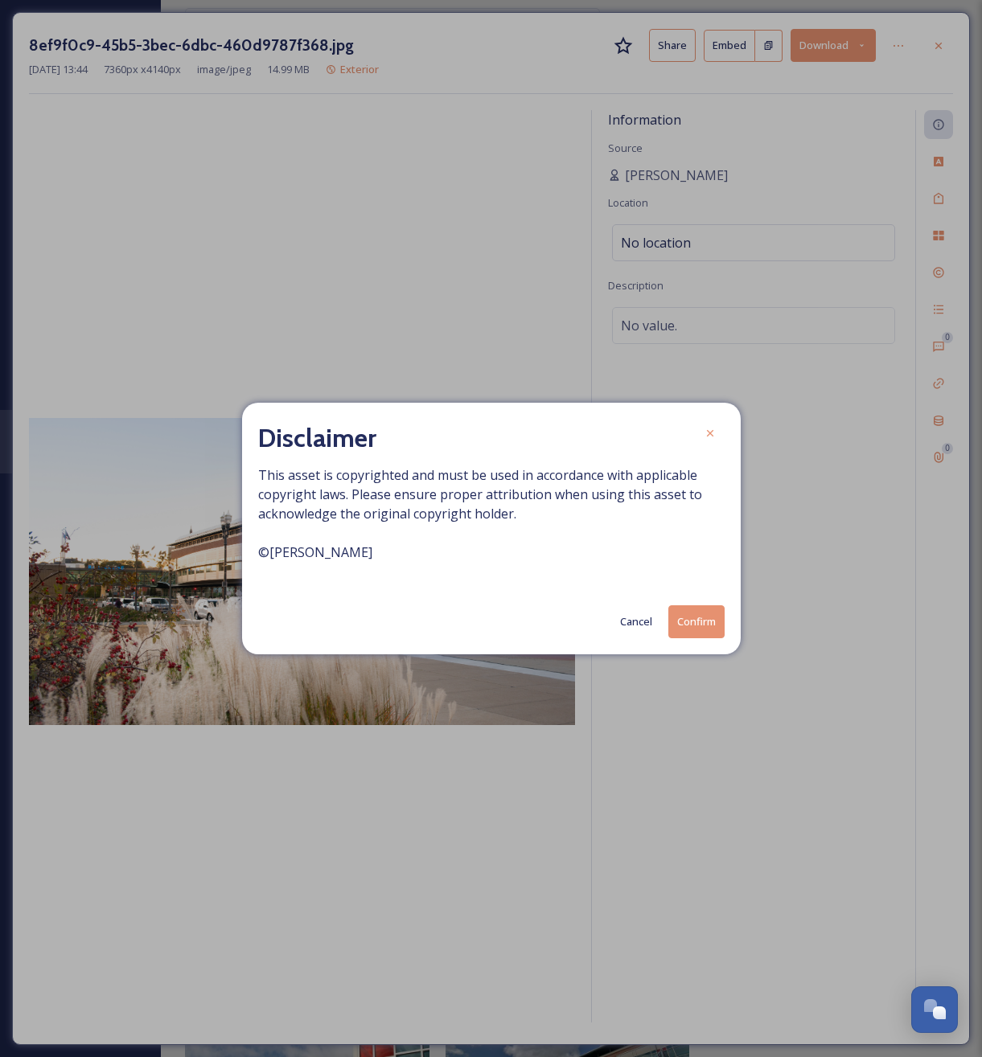
click at [701, 624] on button "Confirm" at bounding box center [696, 621] width 56 height 33
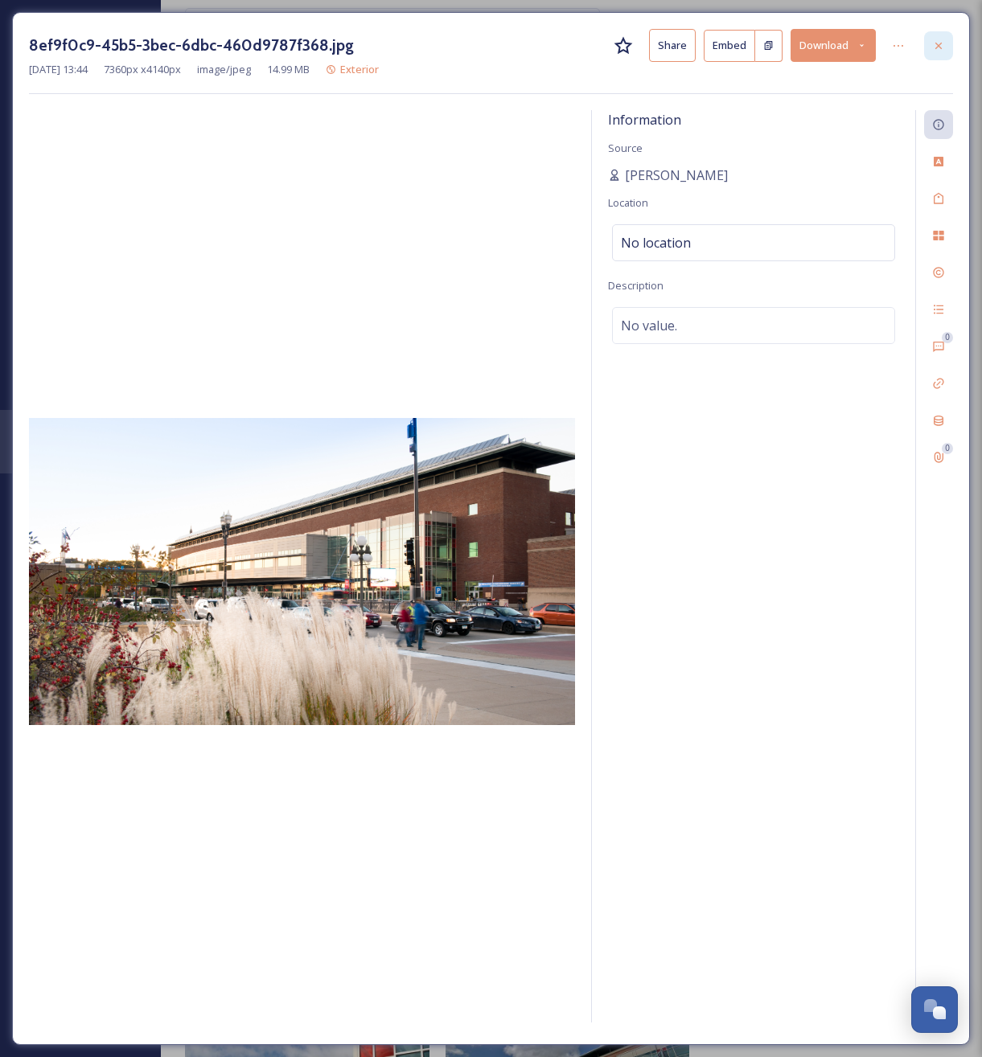
click at [938, 43] on icon at bounding box center [938, 45] width 13 height 13
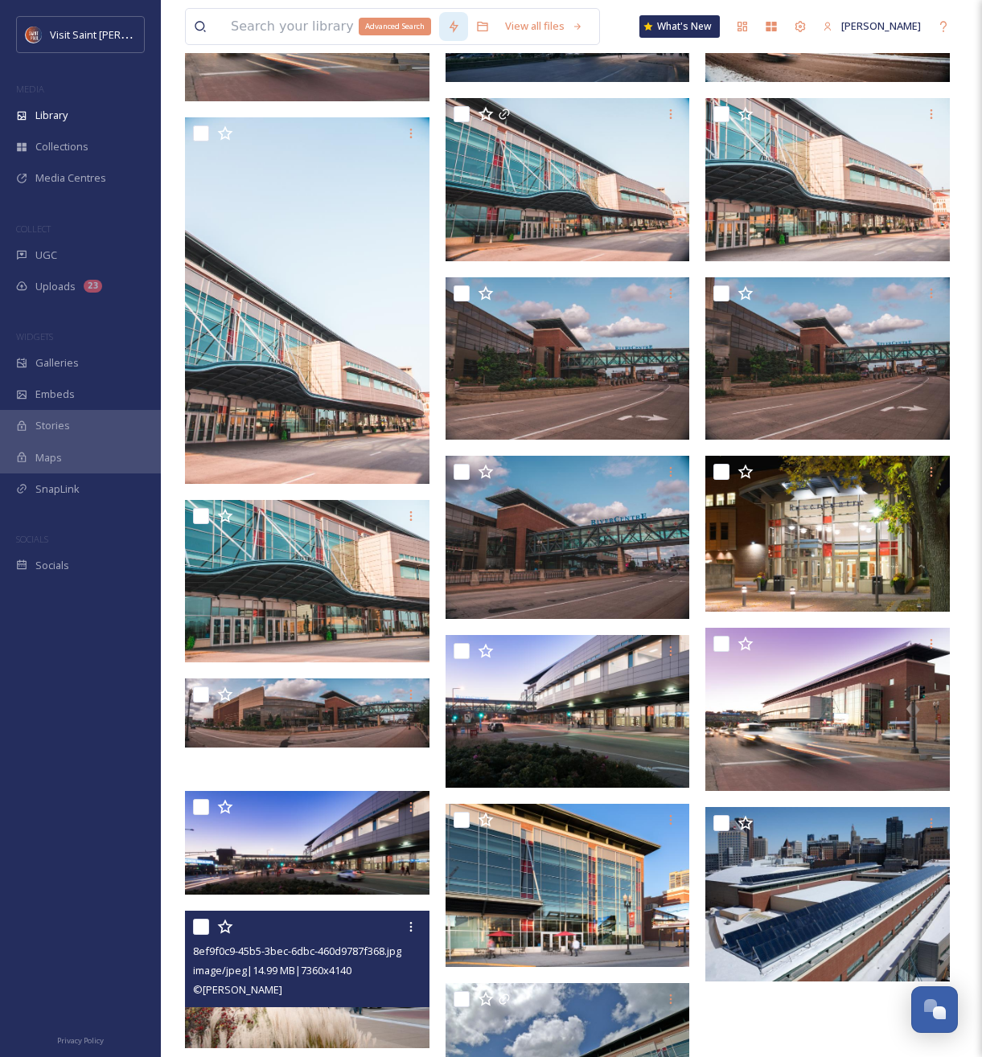
click at [389, 23] on div "Advanced Search" at bounding box center [395, 27] width 72 height 18
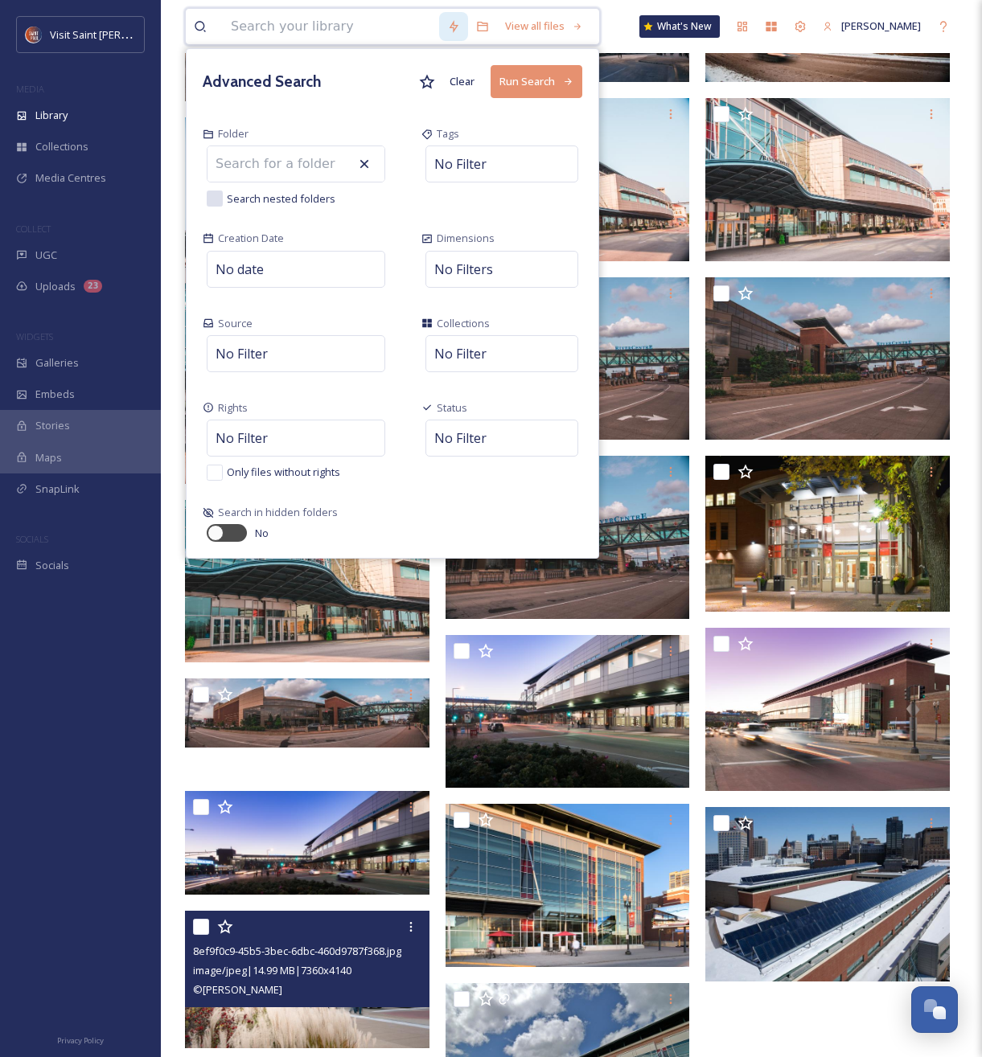
click at [307, 26] on input at bounding box center [331, 26] width 216 height 35
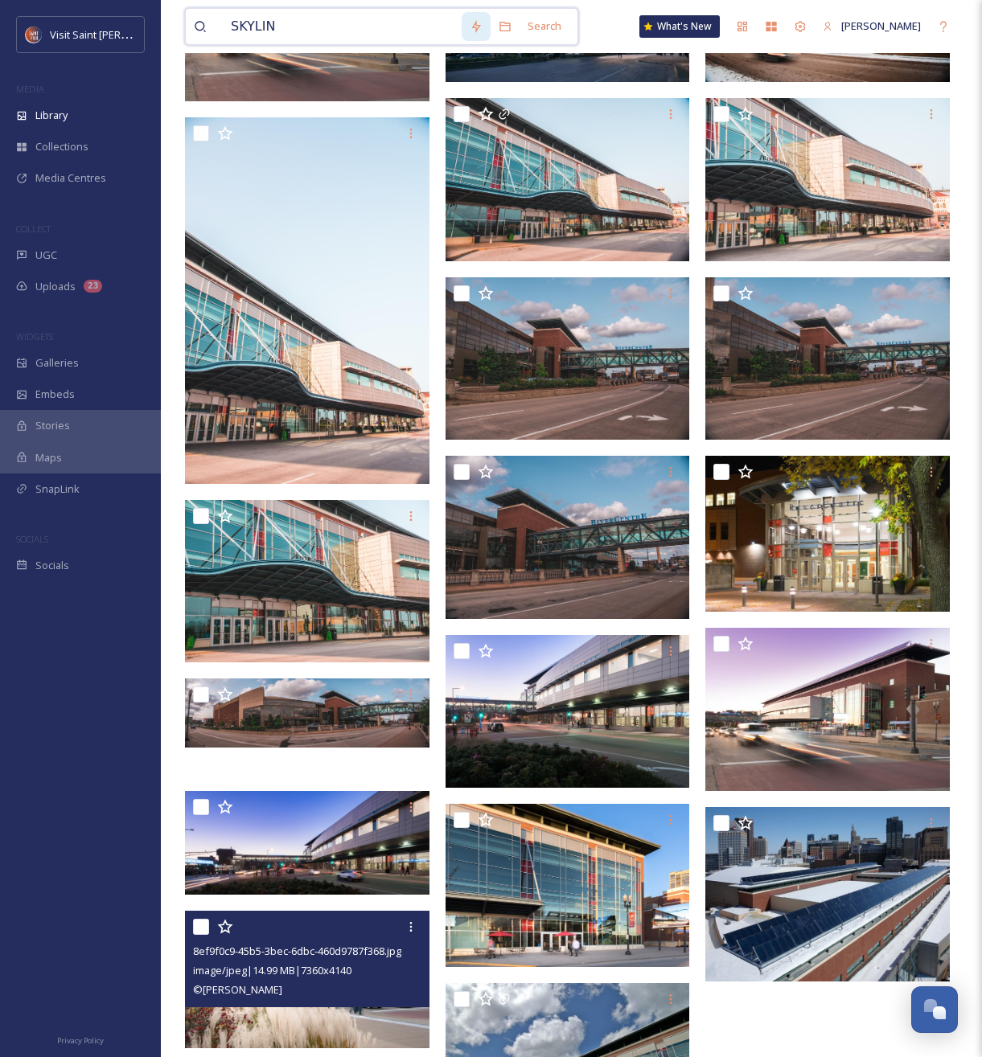
type input "SKYLINE"
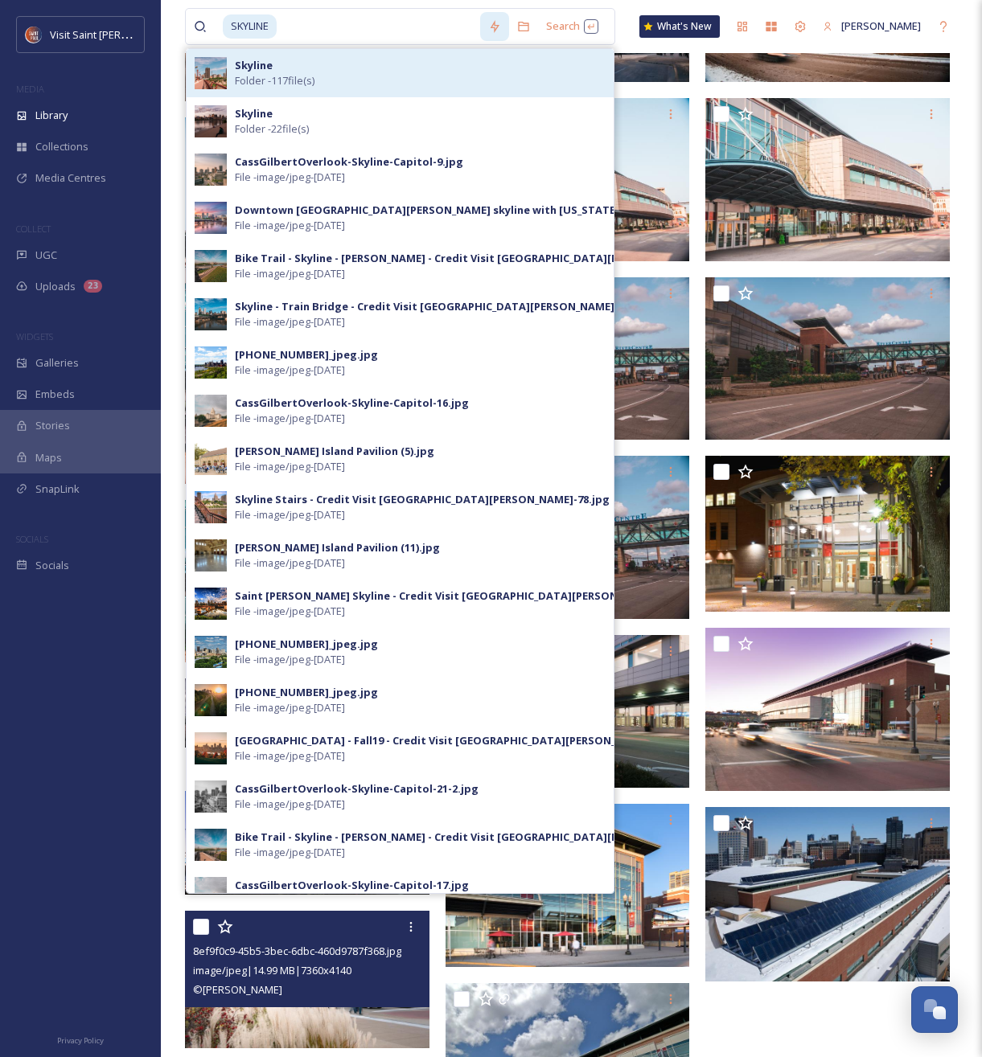
click at [288, 66] on div "Skyline Folder - 117 file(s)" at bounding box center [420, 73] width 371 height 31
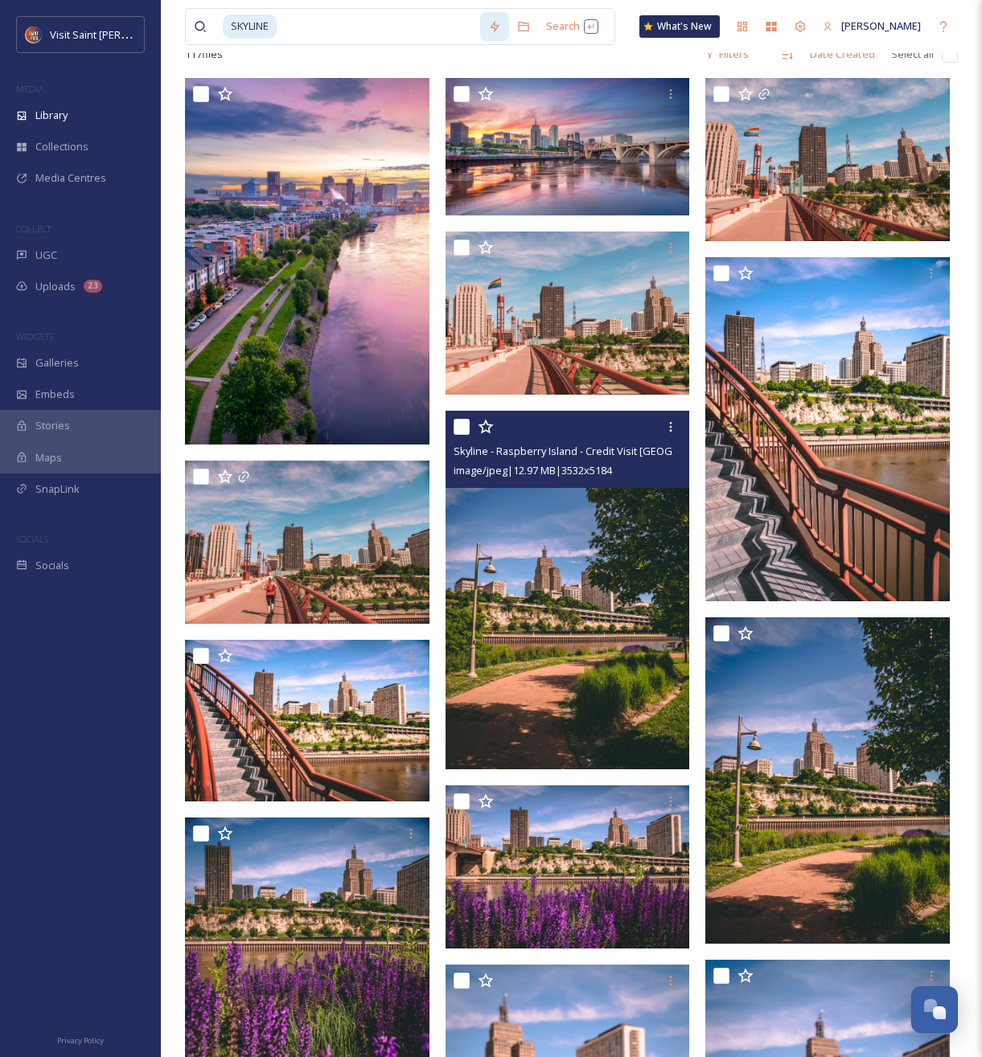
scroll to position [173, 0]
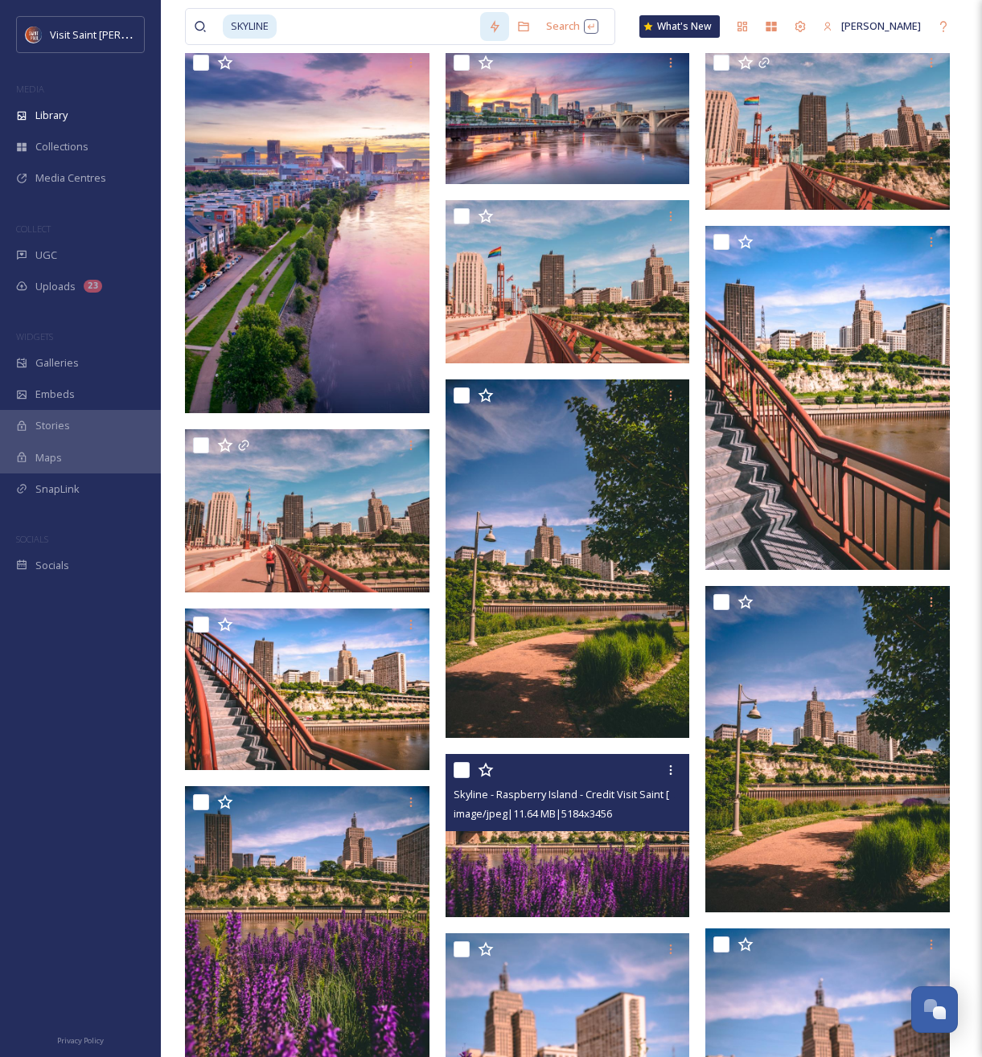
click at [577, 856] on img at bounding box center [567, 835] width 244 height 163
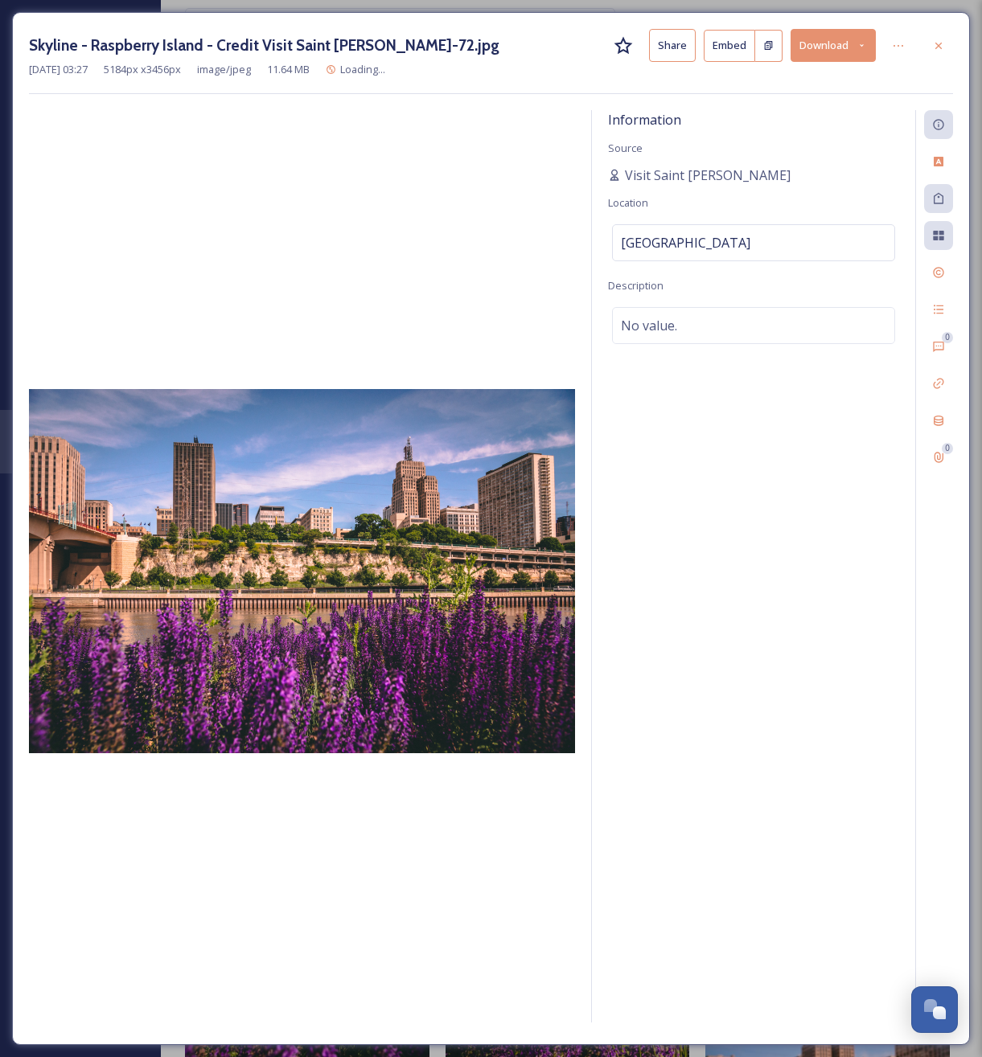
click at [867, 36] on button "Download" at bounding box center [832, 45] width 85 height 33
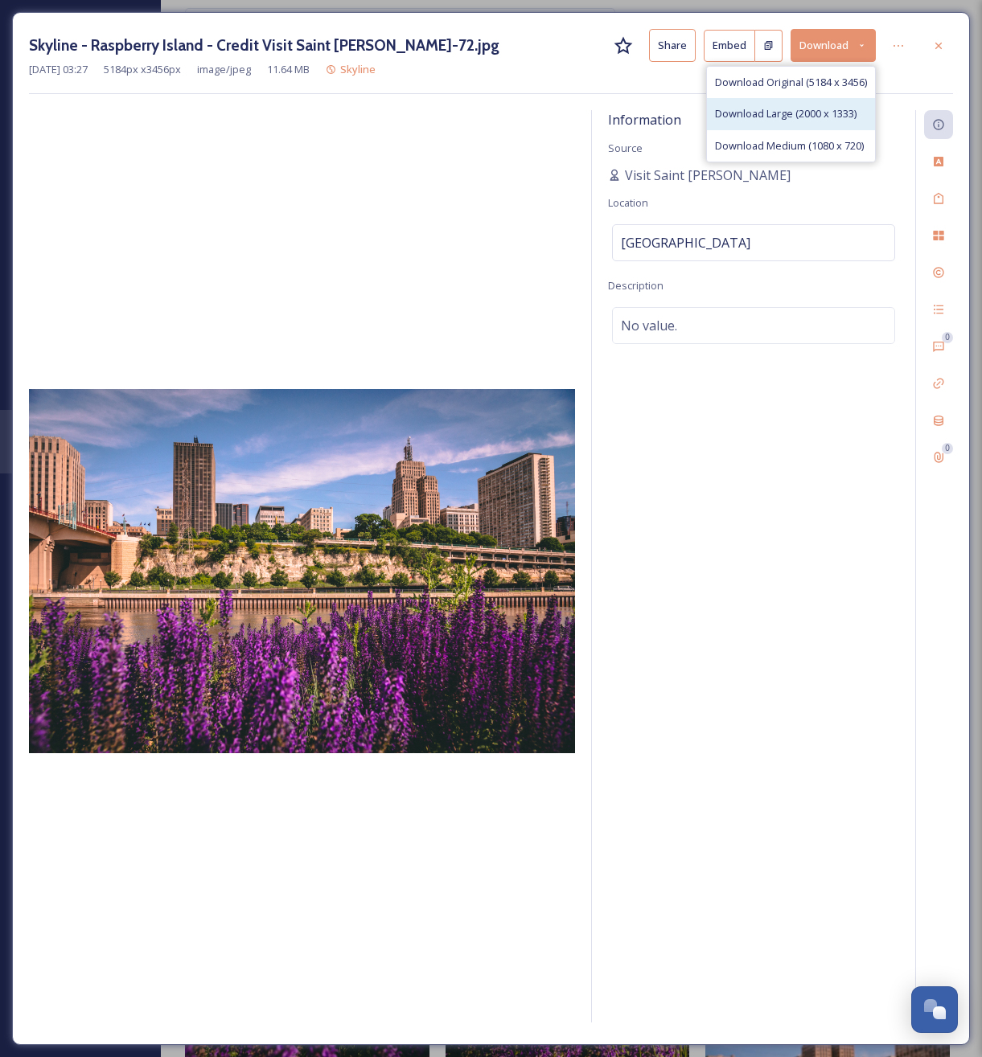
click at [810, 117] on span "Download Large (2000 x 1333)" at bounding box center [785, 113] width 141 height 15
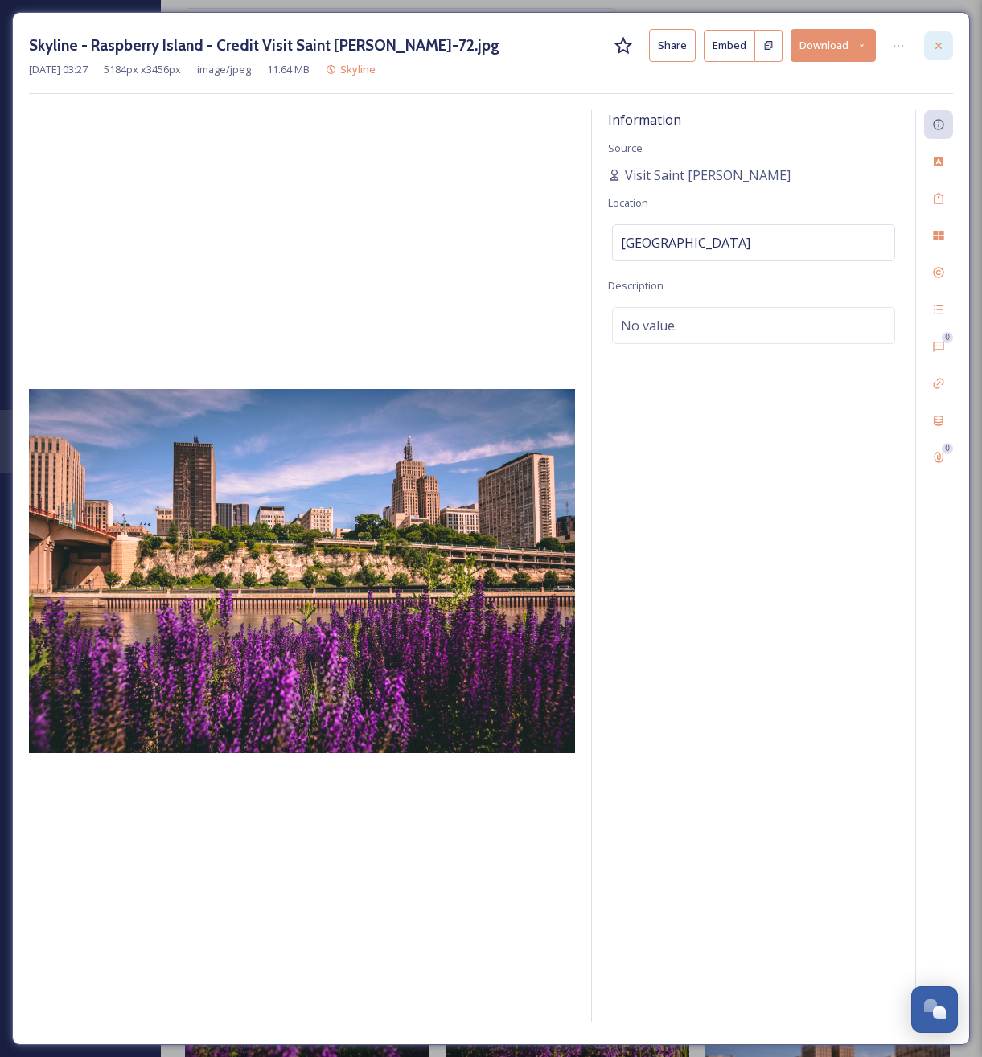
click at [945, 41] on div at bounding box center [938, 45] width 29 height 29
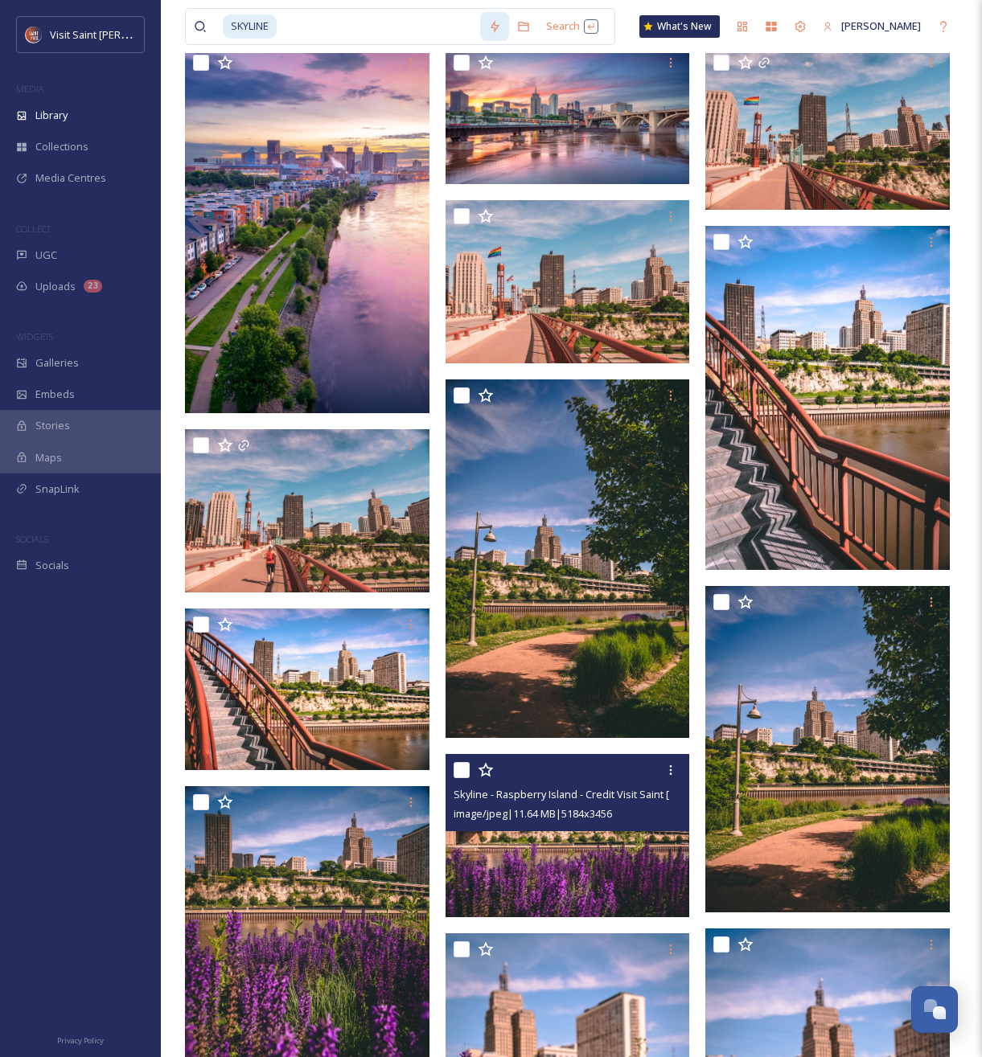
click at [419, 21] on input at bounding box center [379, 26] width 202 height 35
type input "S"
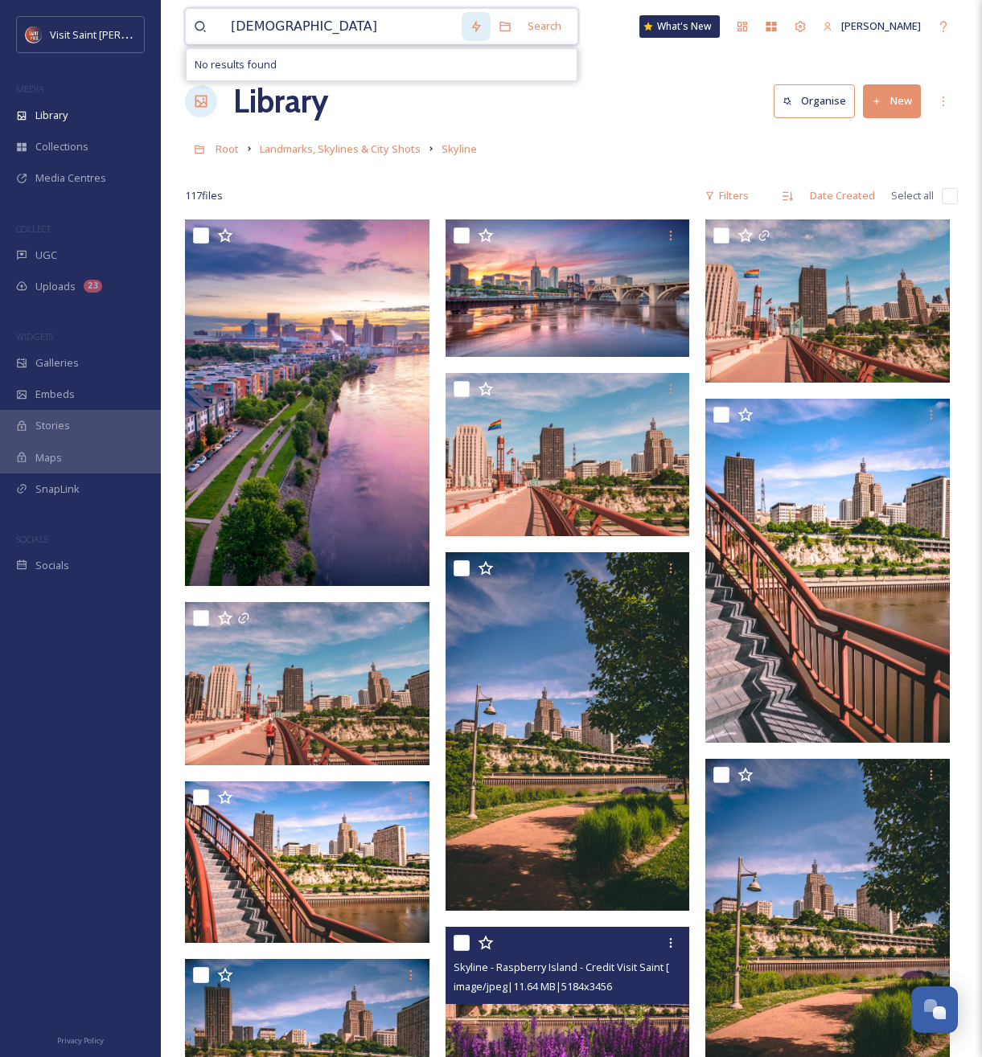
drag, startPoint x: 377, startPoint y: 37, endPoint x: 187, endPoint y: 6, distance: 193.0
click at [187, 6] on div "hispanic Search No results found What's New [PERSON_NAME]" at bounding box center [571, 26] width 773 height 53
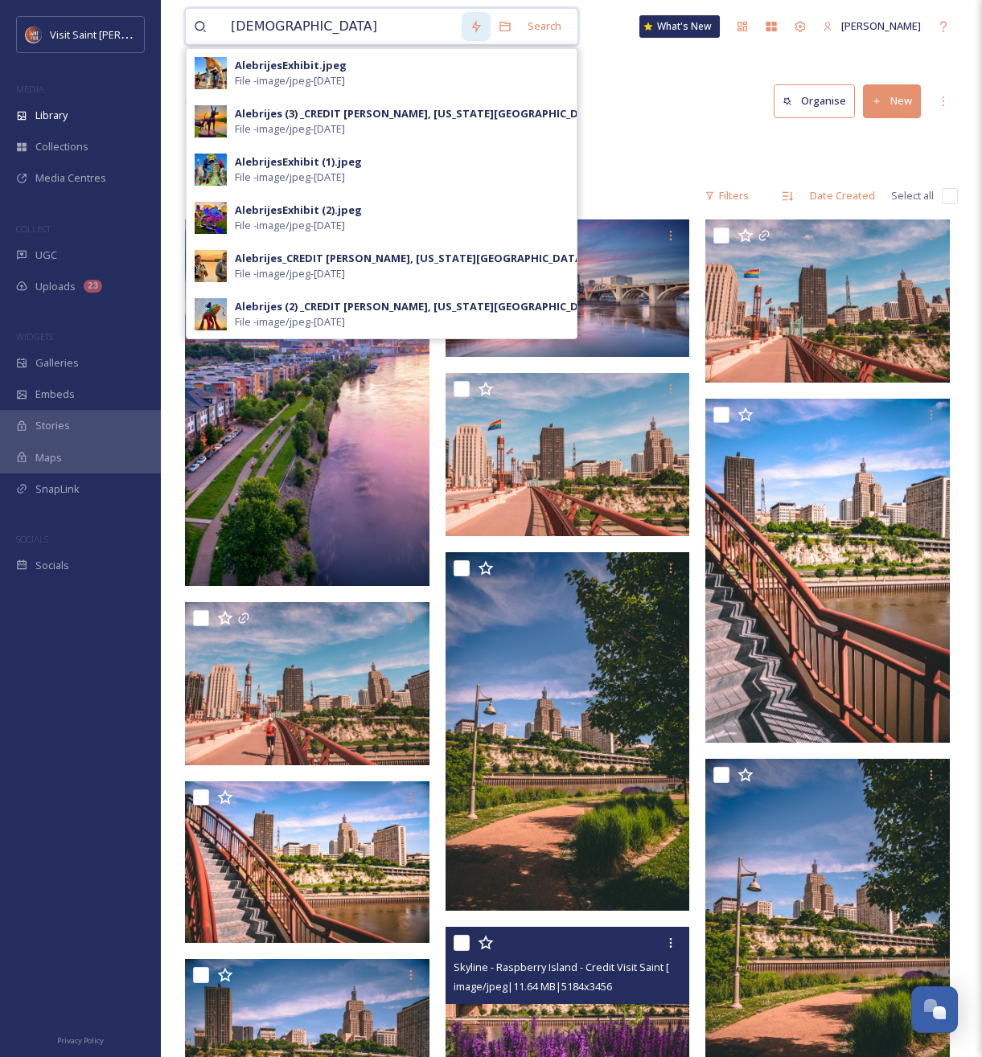
drag, startPoint x: 179, startPoint y: 1, endPoint x: 154, endPoint y: -2, distance: 25.9
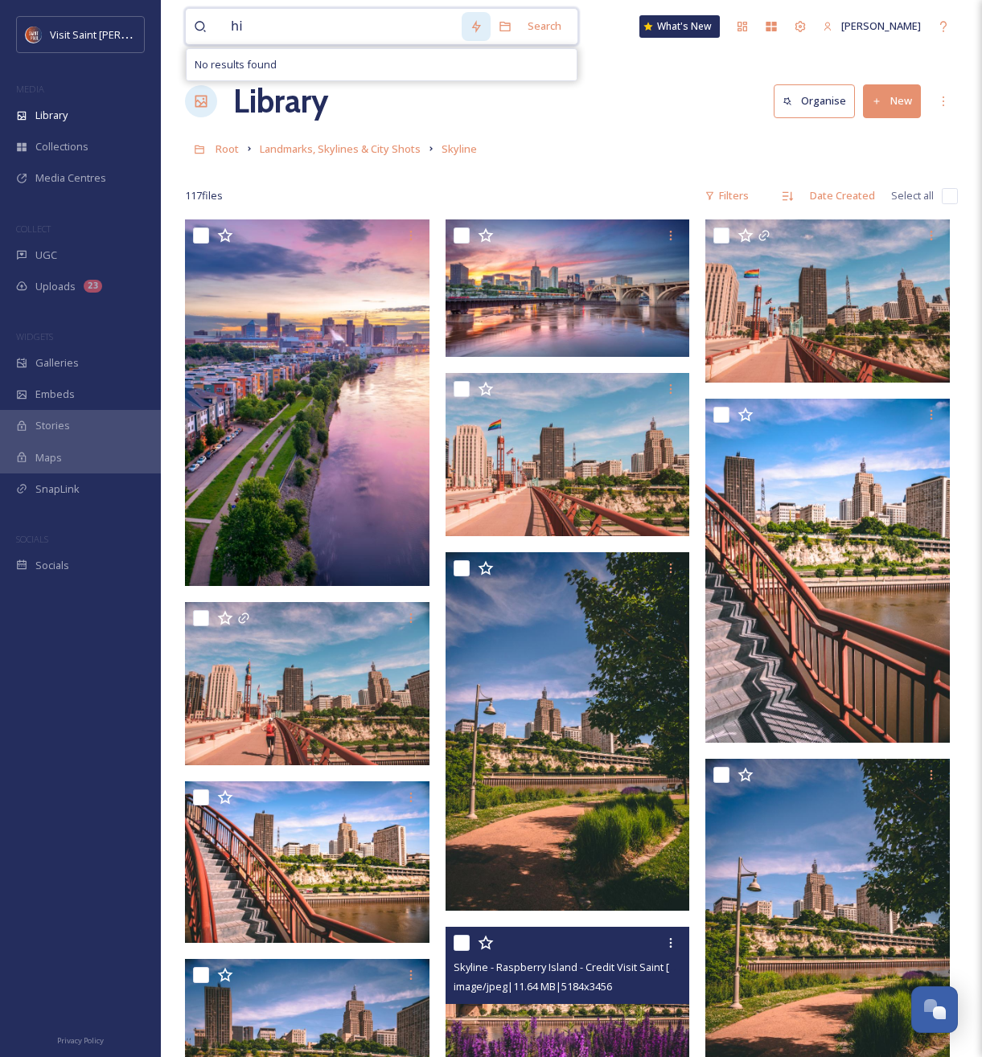
type input "h"
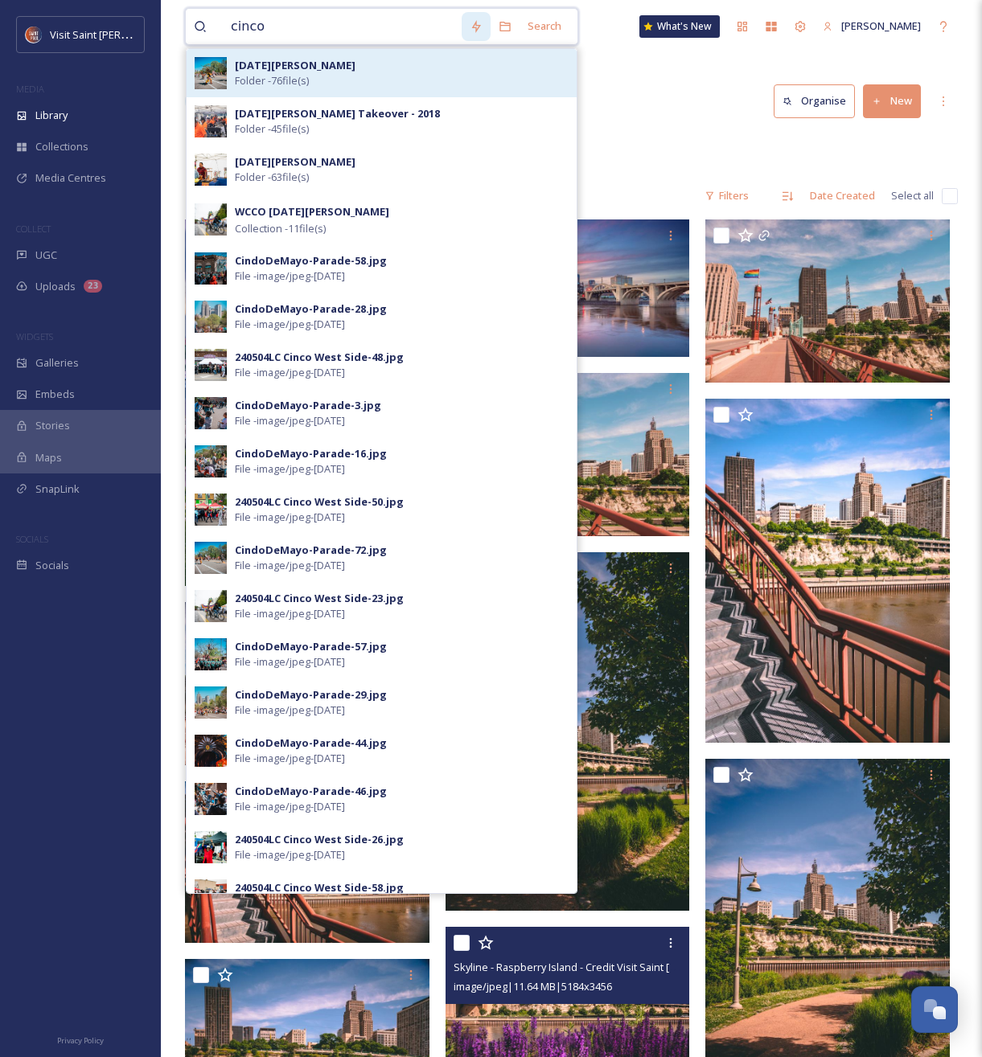
type input "cinco"
click at [334, 73] on div "[DATE][PERSON_NAME] Folder - 76 file(s)" at bounding box center [402, 73] width 334 height 31
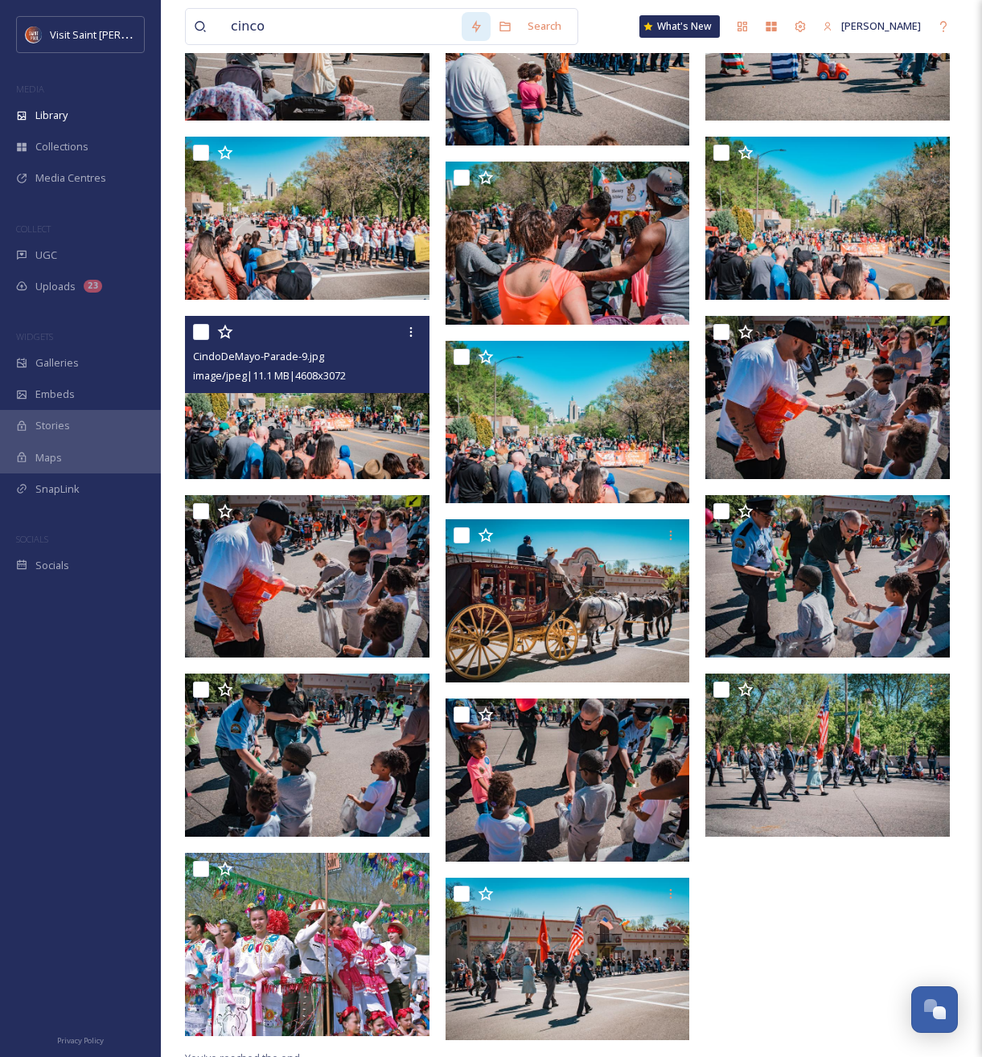
scroll to position [4042, 0]
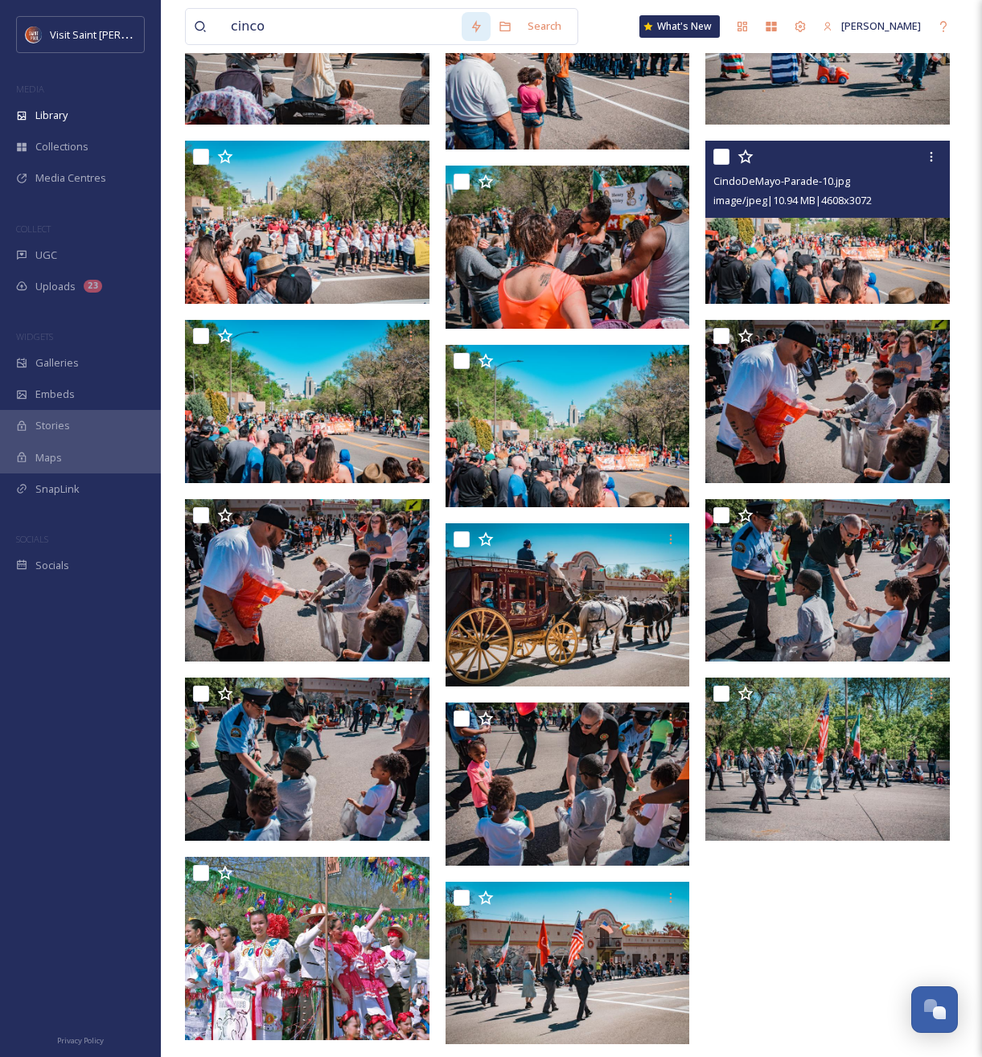
click at [854, 260] on img at bounding box center [827, 222] width 244 height 163
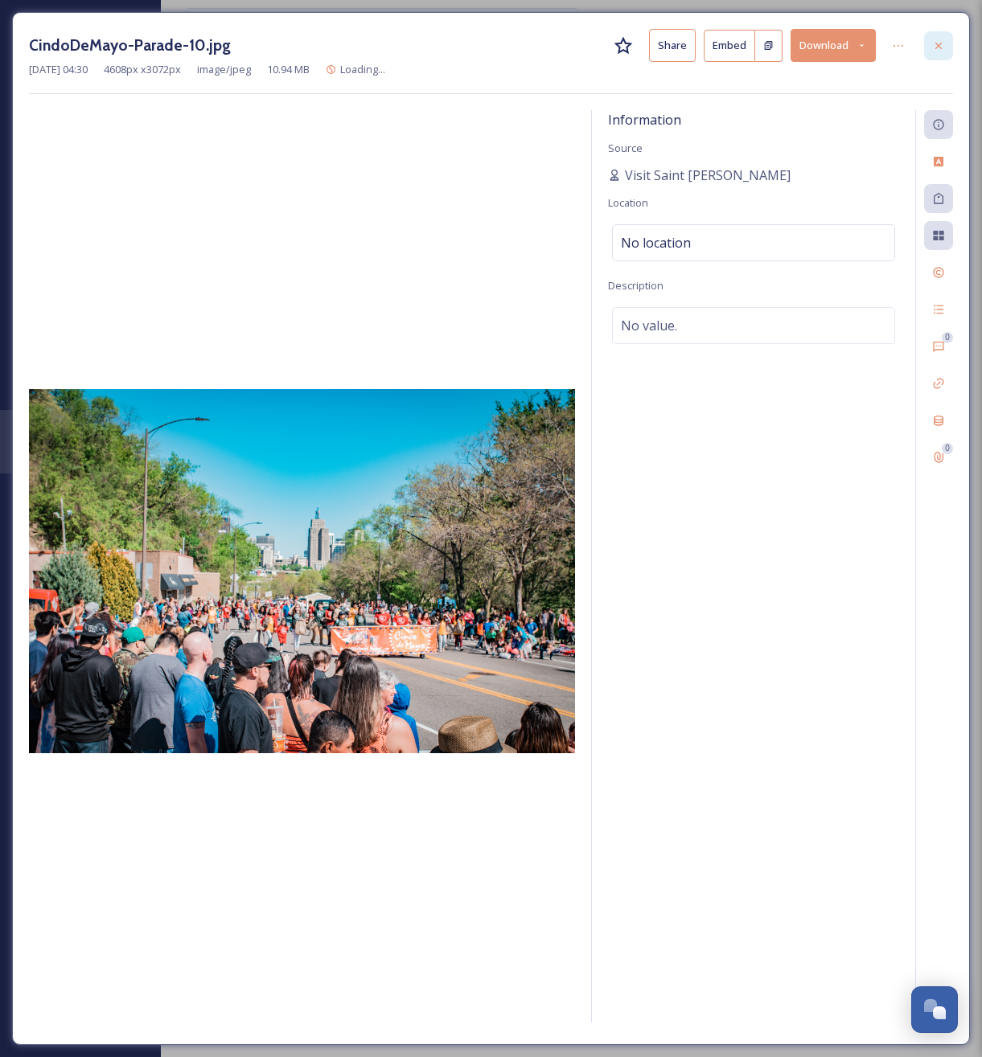
click at [930, 50] on div at bounding box center [938, 45] width 29 height 29
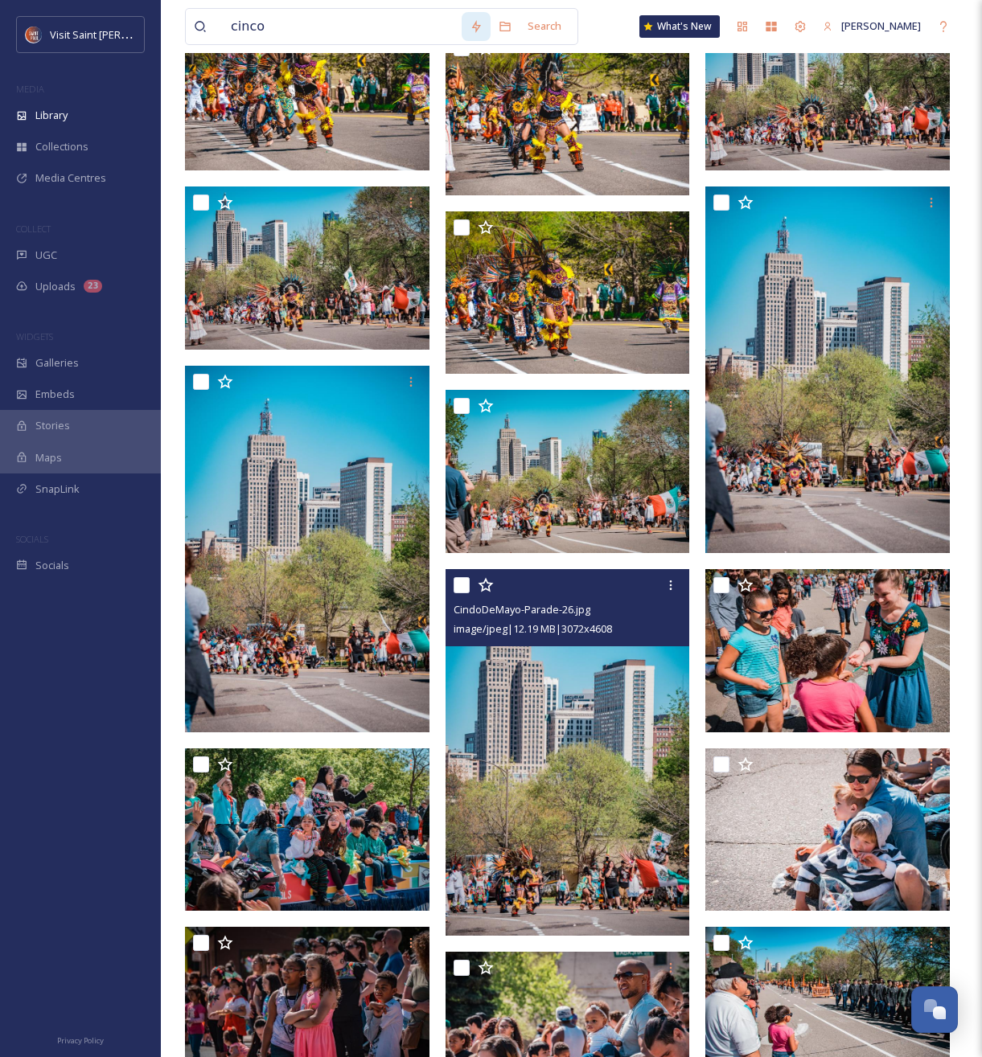
scroll to position [2621, 0]
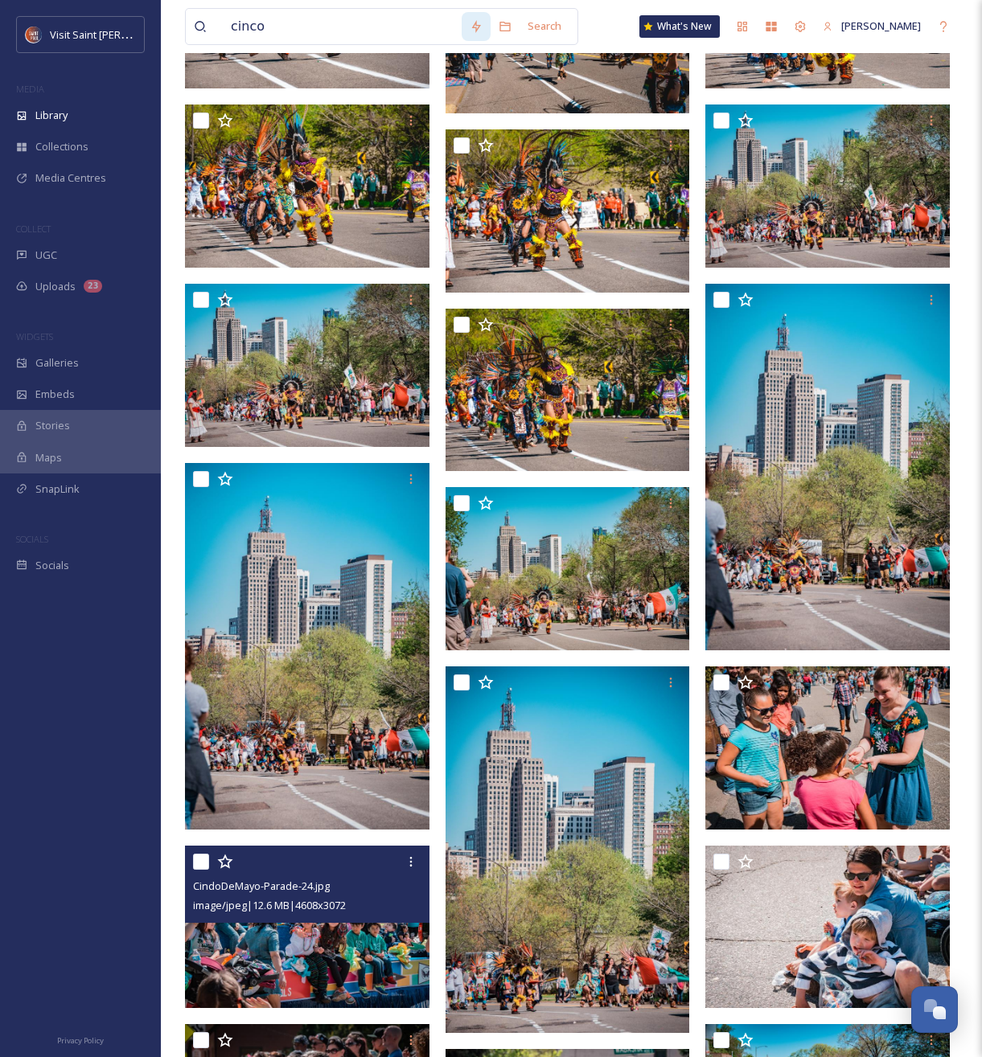
click at [240, 917] on div "CindoDeMayo-Parade-24.jpg image/jpeg | 12.6 MB | 4608 x 3072" at bounding box center [307, 884] width 244 height 77
click at [304, 939] on img at bounding box center [307, 927] width 244 height 163
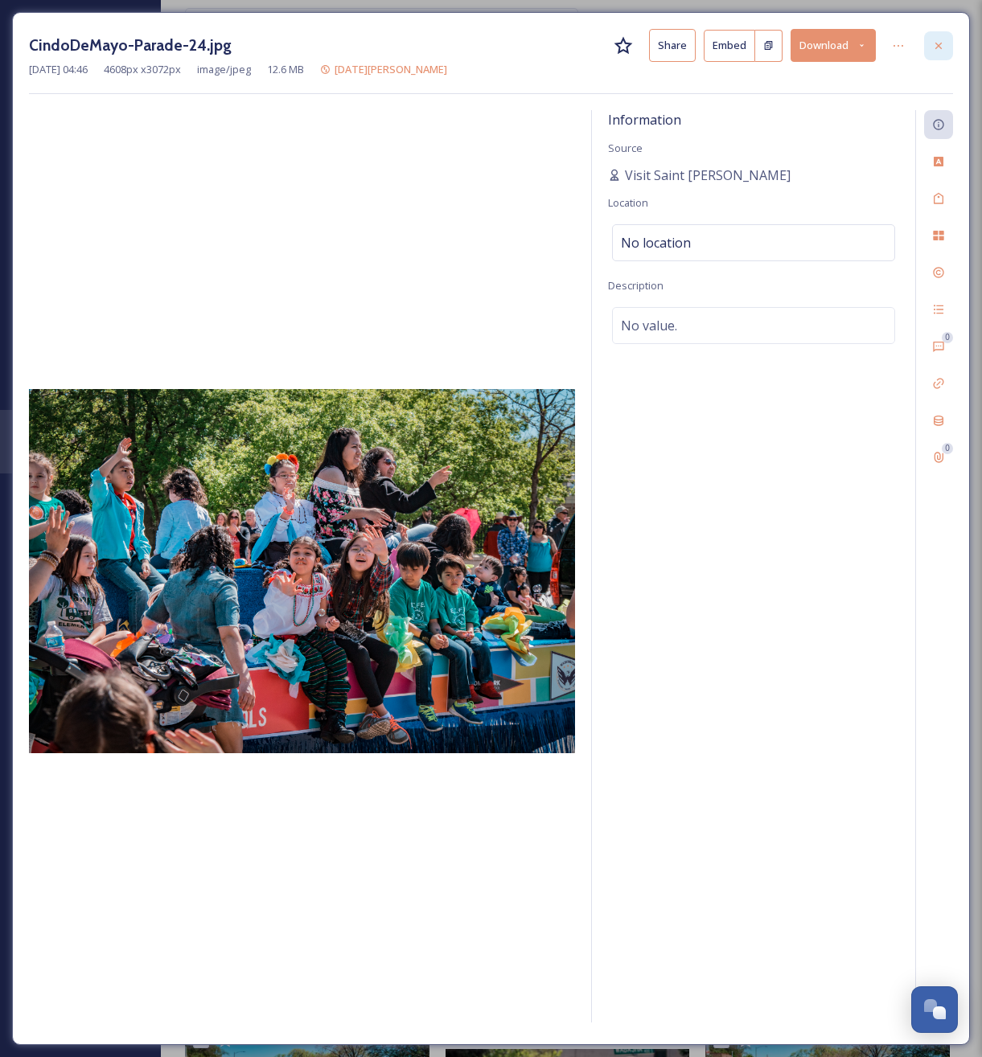
click at [933, 42] on icon at bounding box center [938, 45] width 13 height 13
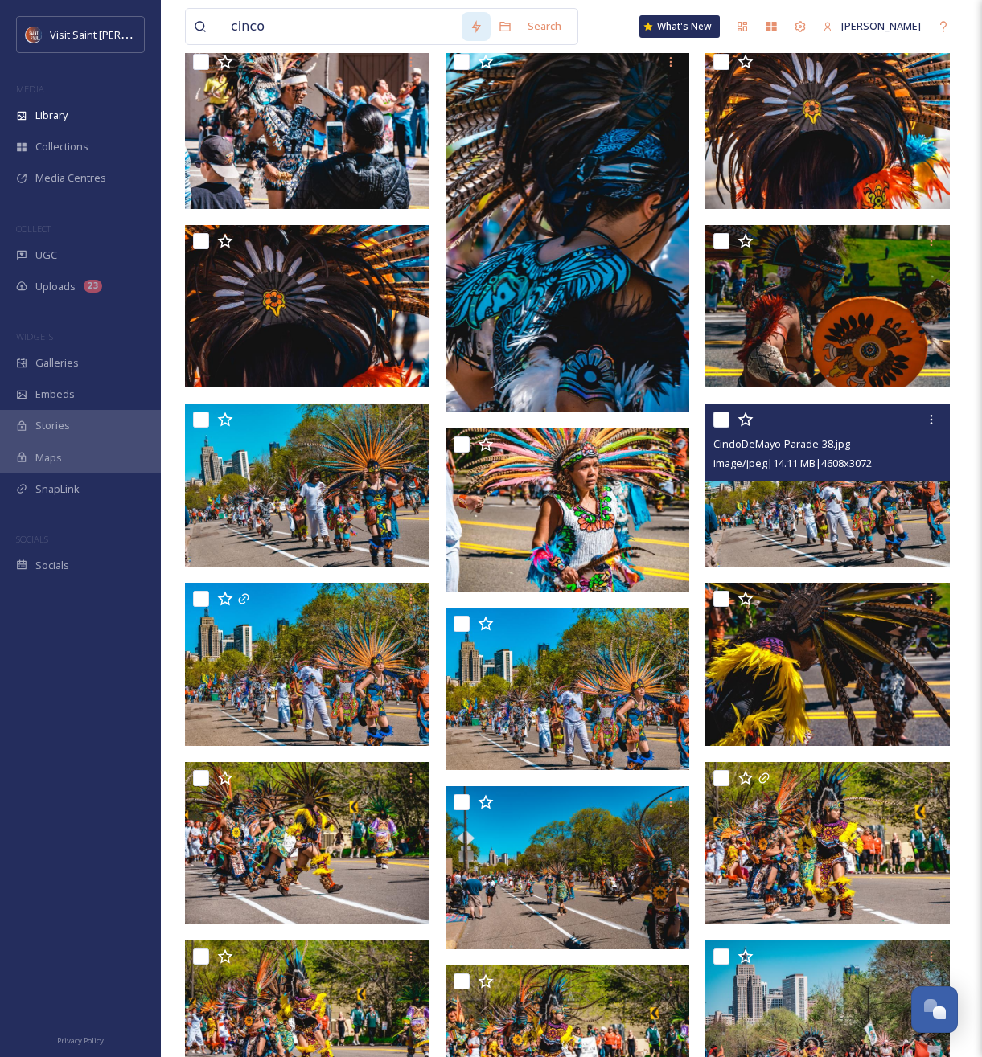
scroll to position [2069, 0]
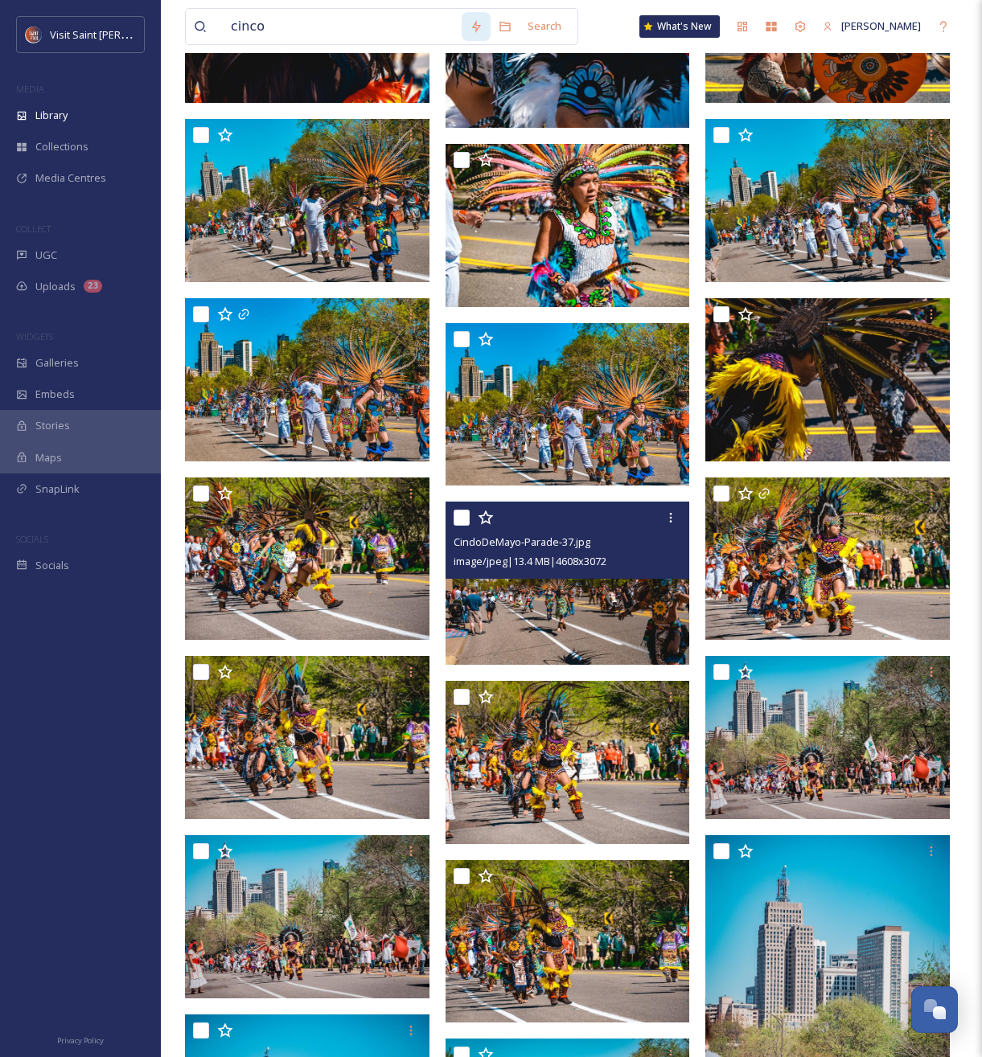
click at [535, 621] on img at bounding box center [567, 583] width 244 height 163
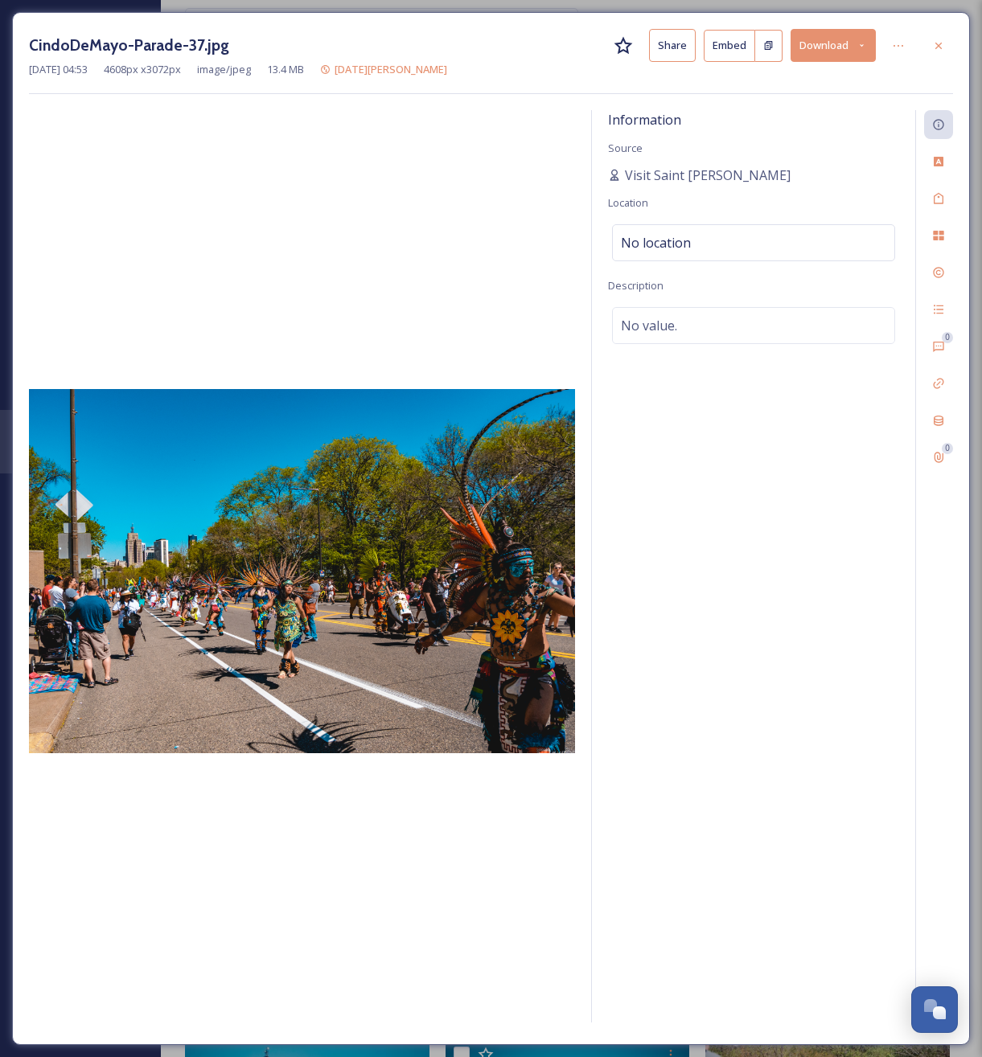
click at [804, 38] on button "Download" at bounding box center [832, 45] width 85 height 33
click at [797, 107] on span "Download Large (2000 x 1333)" at bounding box center [785, 113] width 141 height 15
click at [936, 39] on icon at bounding box center [938, 45] width 13 height 13
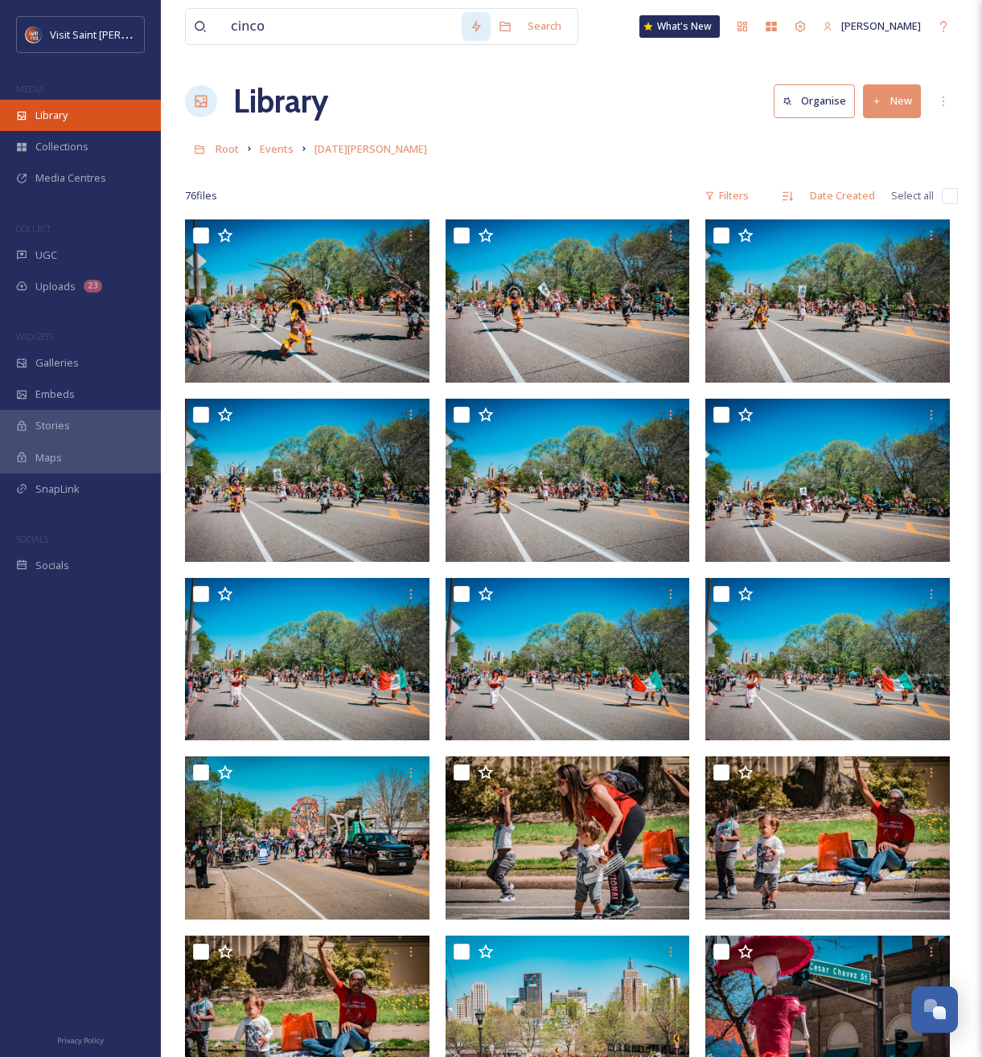
click at [97, 108] on div "Library" at bounding box center [80, 115] width 161 height 31
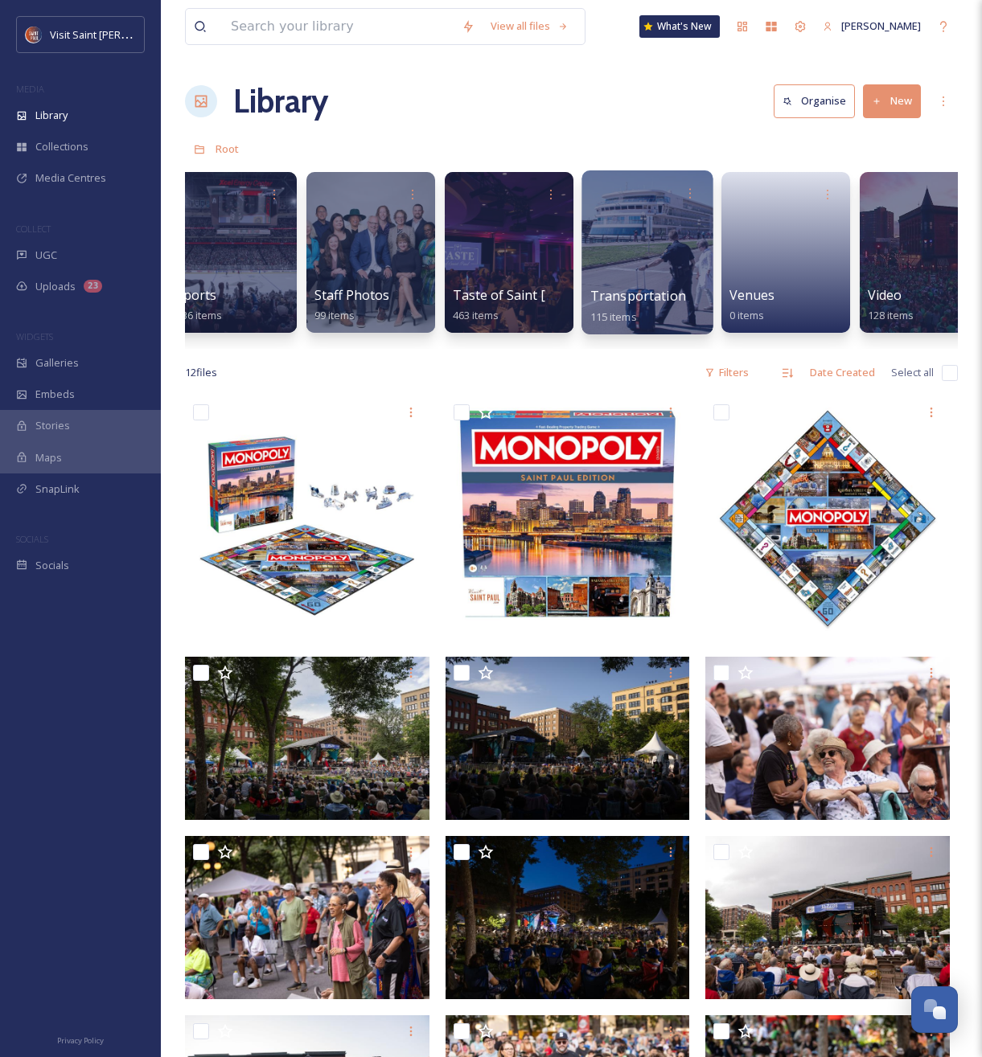
scroll to position [0, 2684]
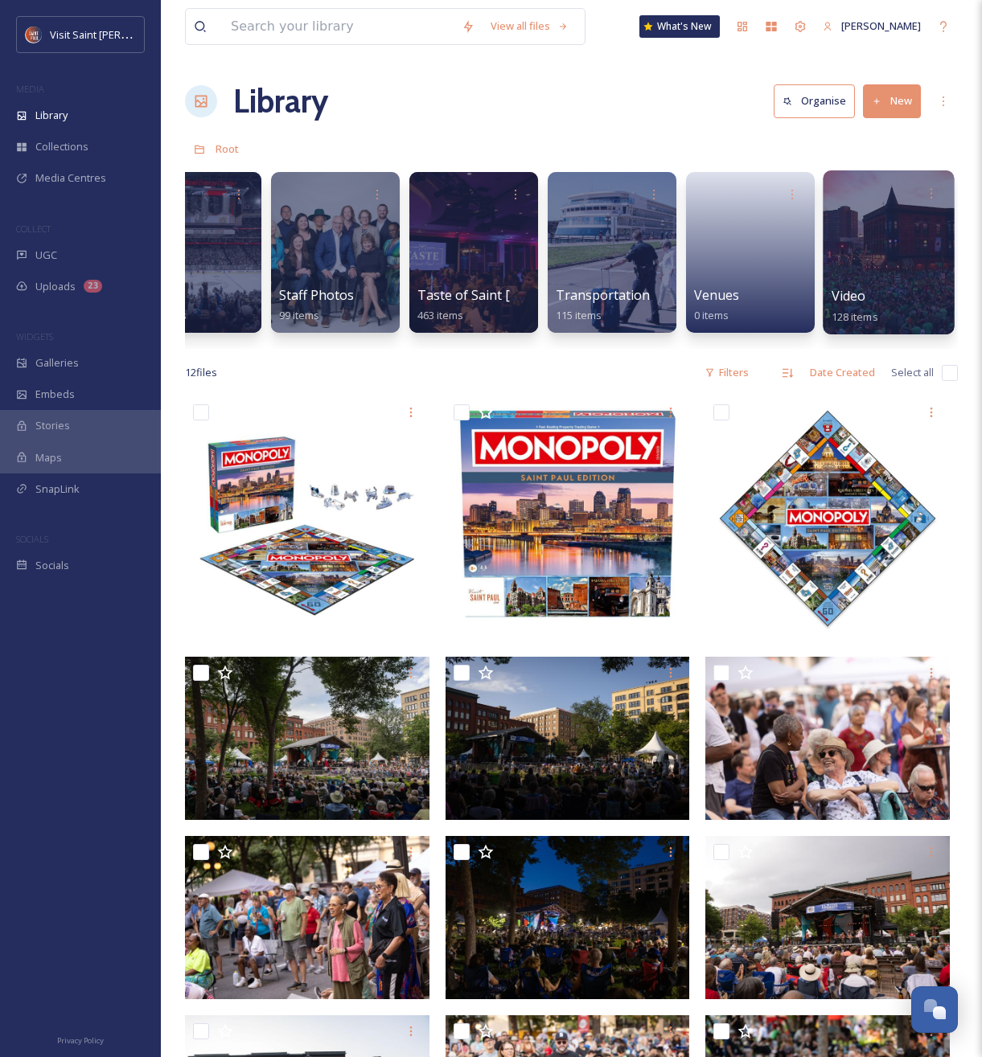
click at [878, 273] on div at bounding box center [887, 252] width 131 height 164
click at [892, 263] on div at bounding box center [887, 252] width 131 height 164
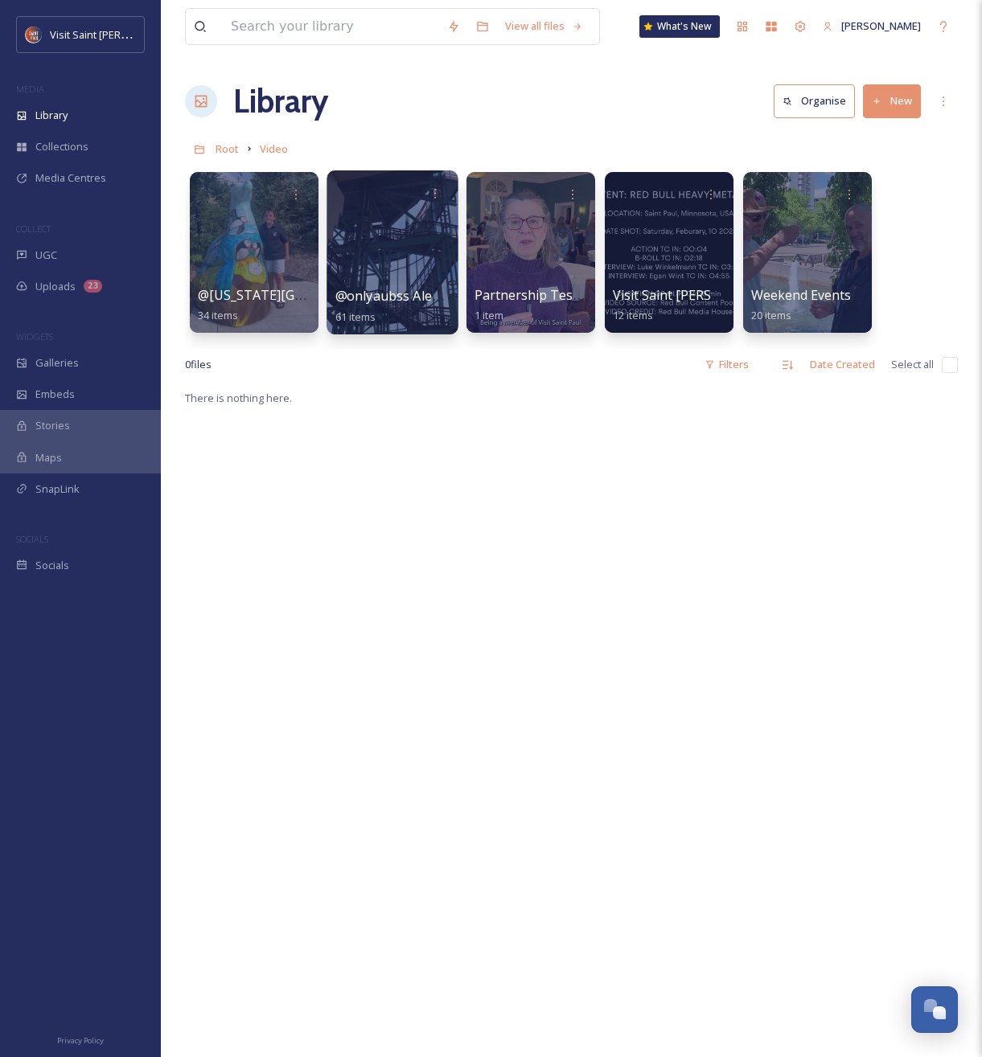
click at [408, 236] on div at bounding box center [391, 252] width 131 height 164
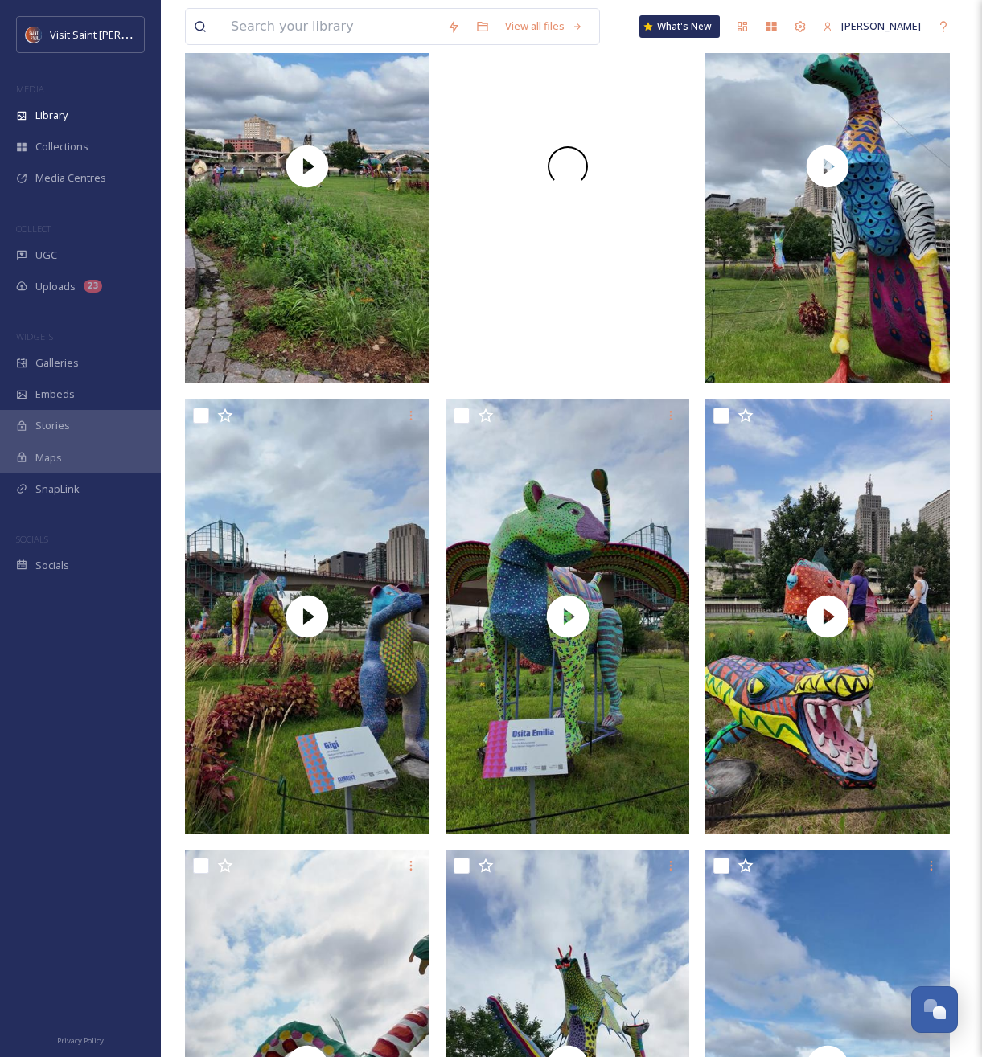
scroll to position [6583, 0]
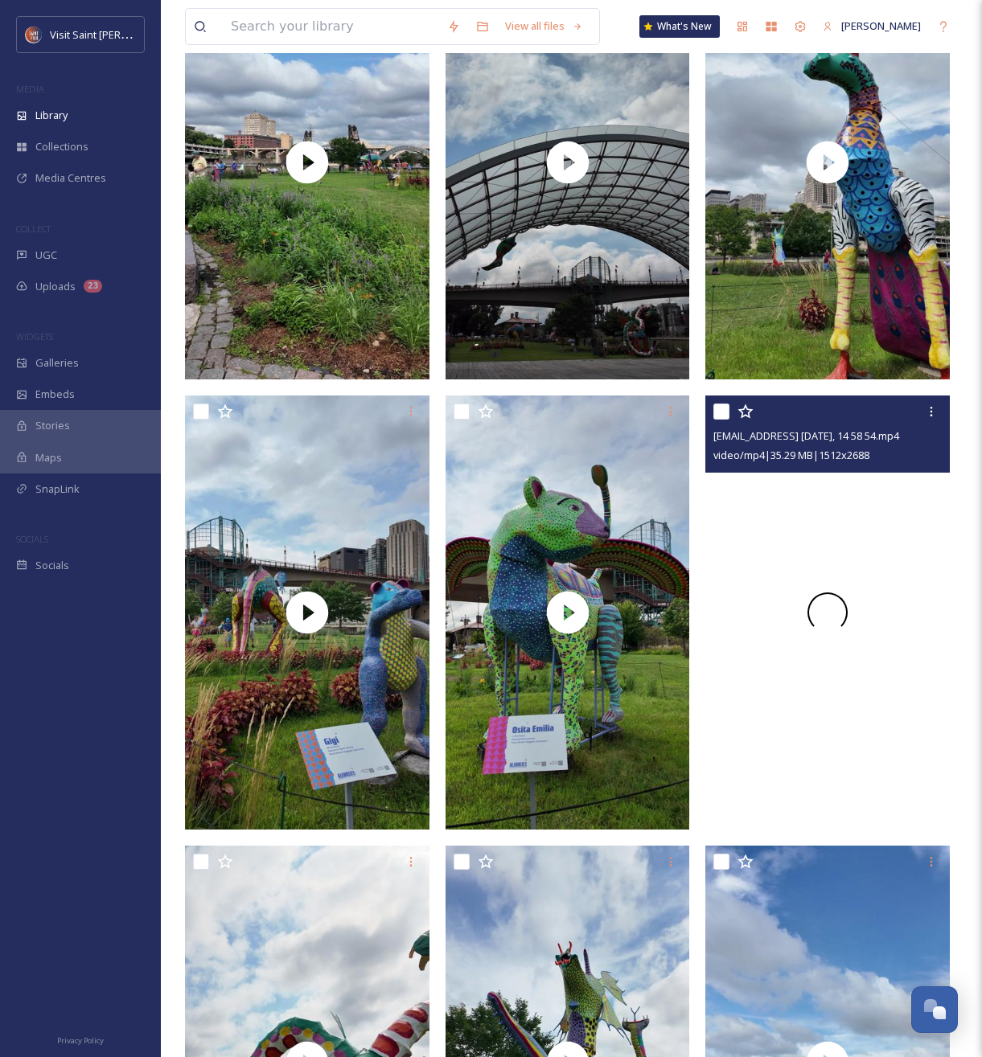
click at [813, 537] on div at bounding box center [827, 613] width 244 height 434
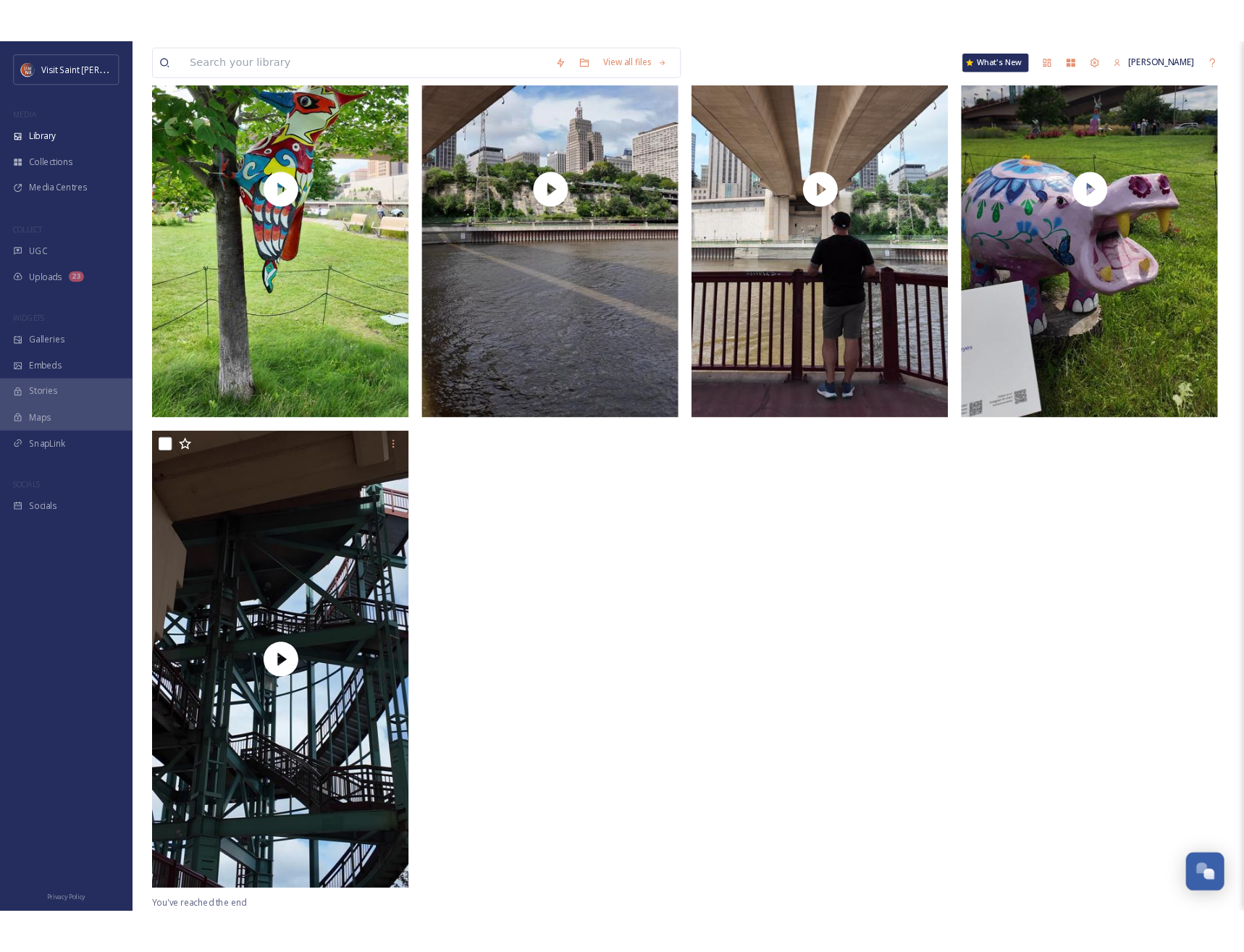
scroll to position [9353, 0]
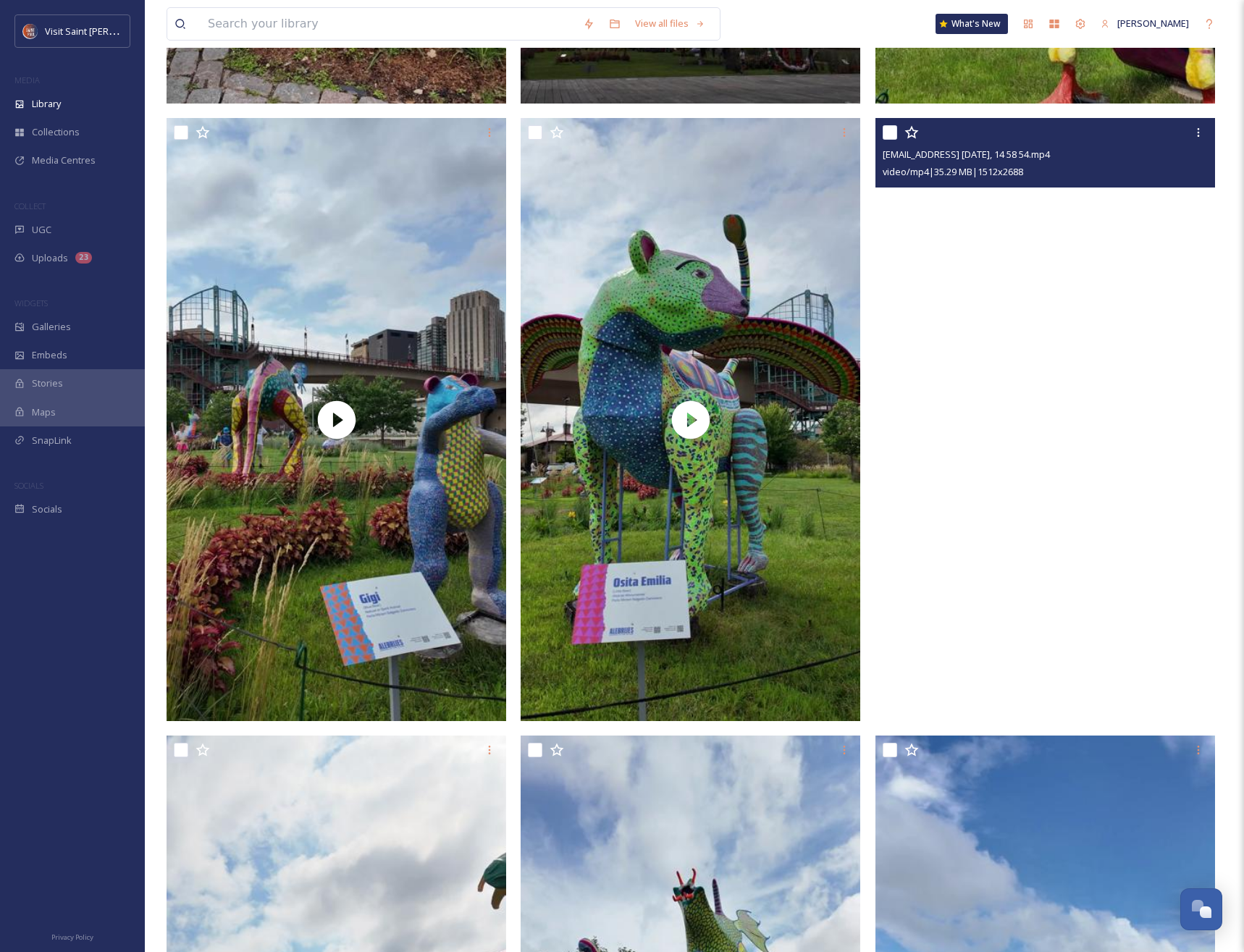
click at [884, 412] on video "ext_1757011991.280022_onlyaubss@gmail.com-Video Aug 17 2025, 14 58 54.mp4" at bounding box center [1045, 420] width 340 height 604
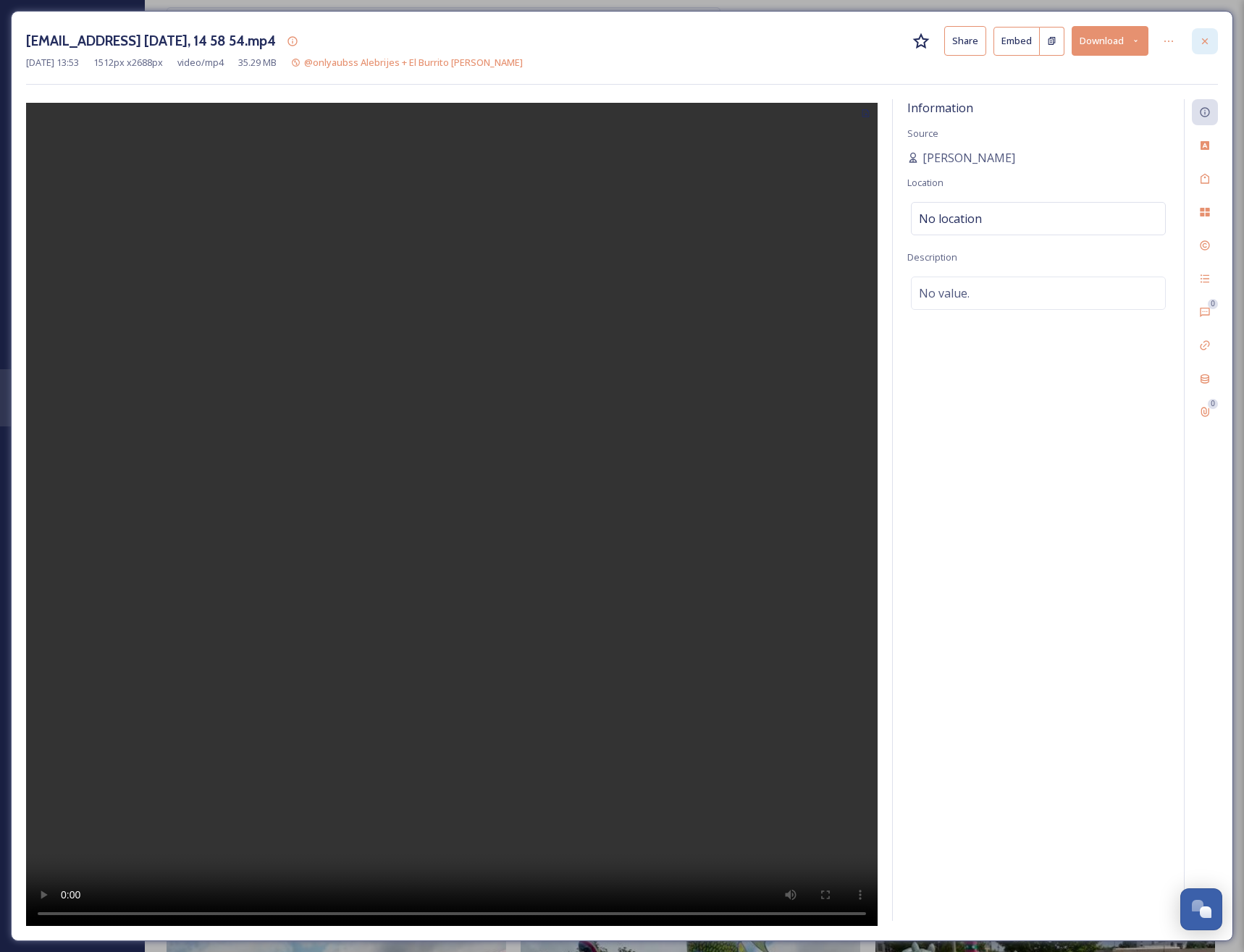
click at [884, 44] on icon at bounding box center [1204, 41] width 12 height 12
